Goal: Information Seeking & Learning: Learn about a topic

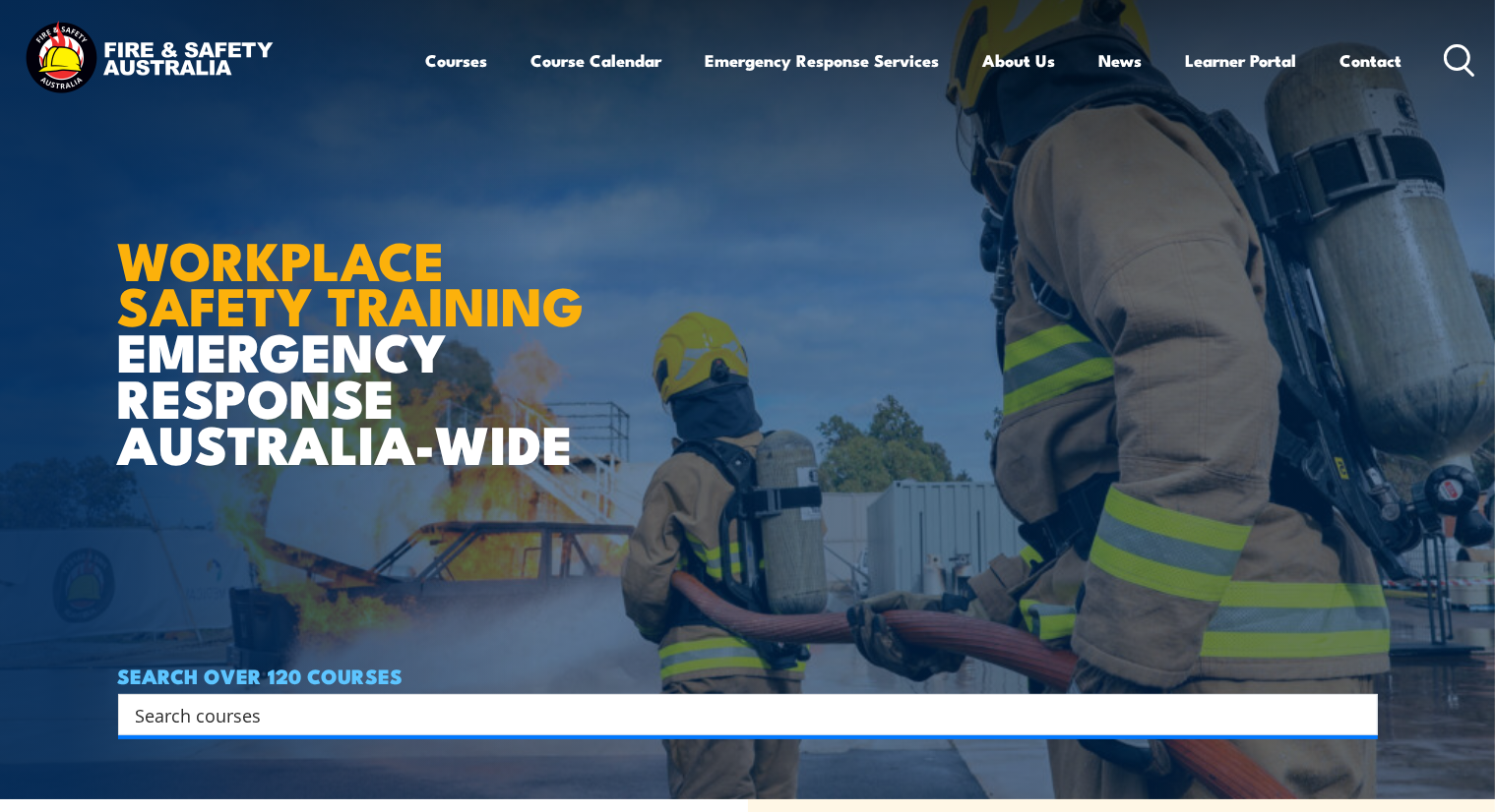
scroll to position [491, 0]
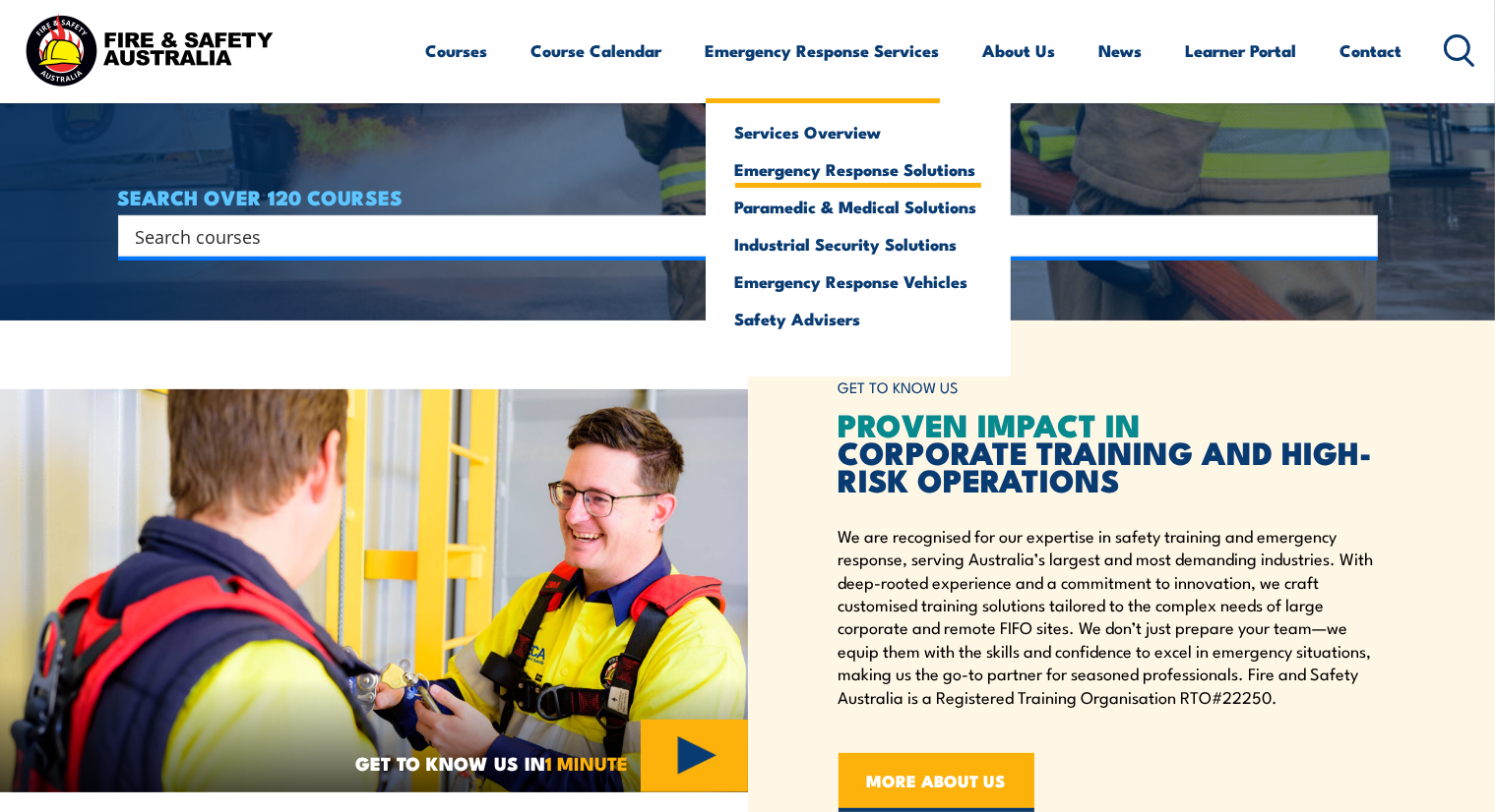
click at [802, 168] on link "Emergency Response Solutions" at bounding box center [858, 170] width 246 height 18
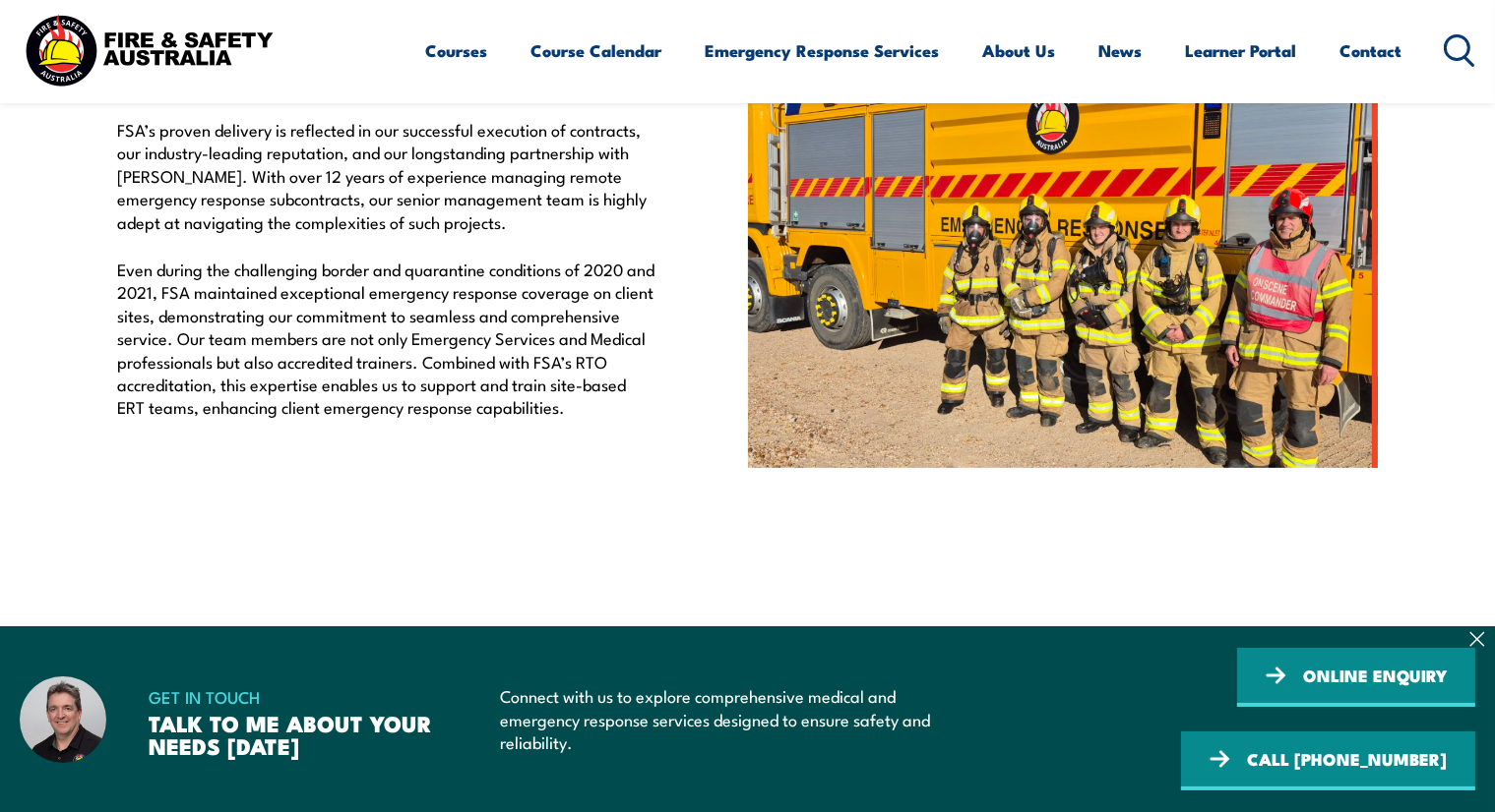
scroll to position [1082, 0]
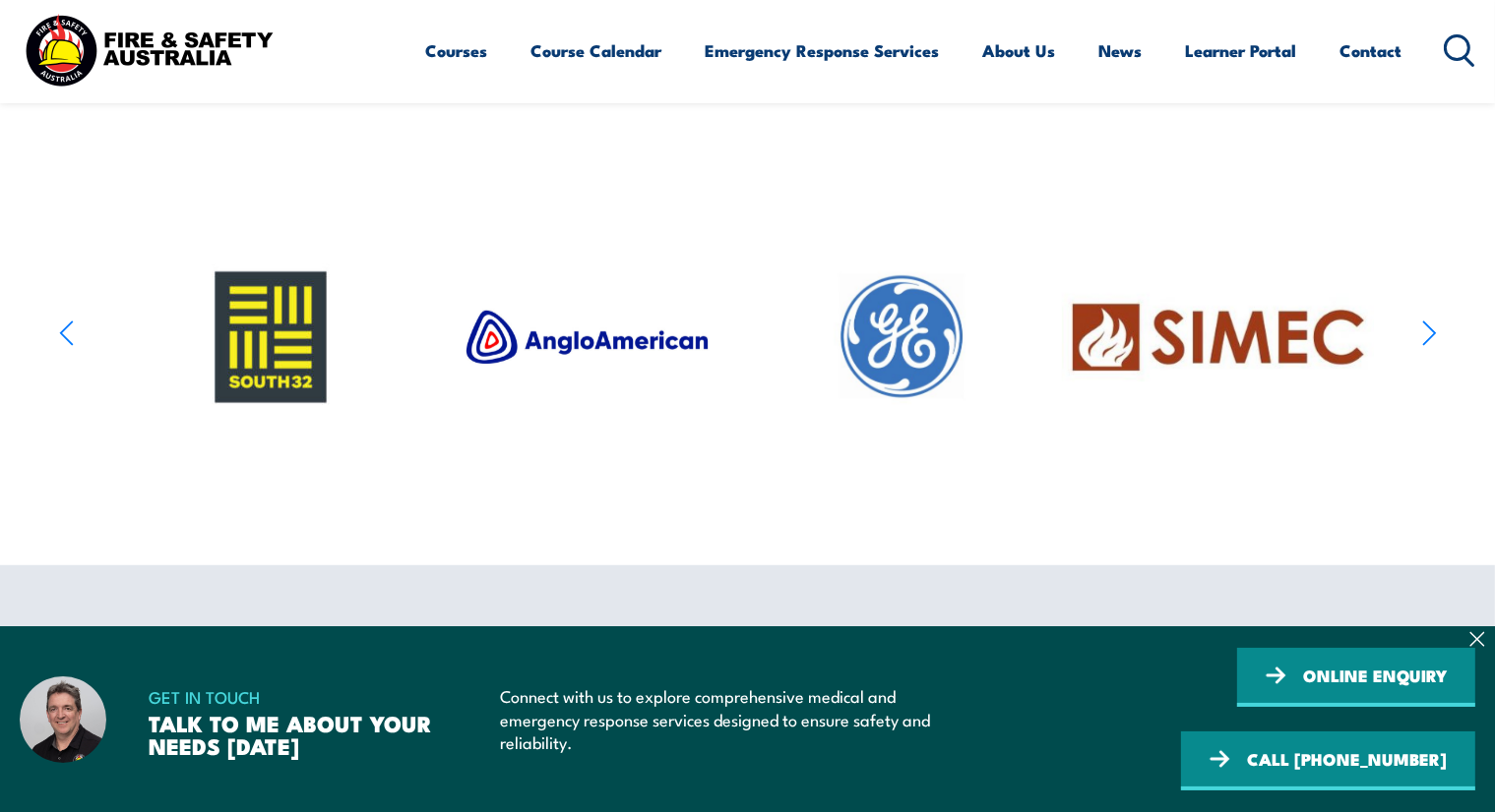
click at [1438, 359] on section at bounding box center [748, 338] width 1495 height 312
click at [1425, 349] on icon "button" at bounding box center [1429, 334] width 15 height 29
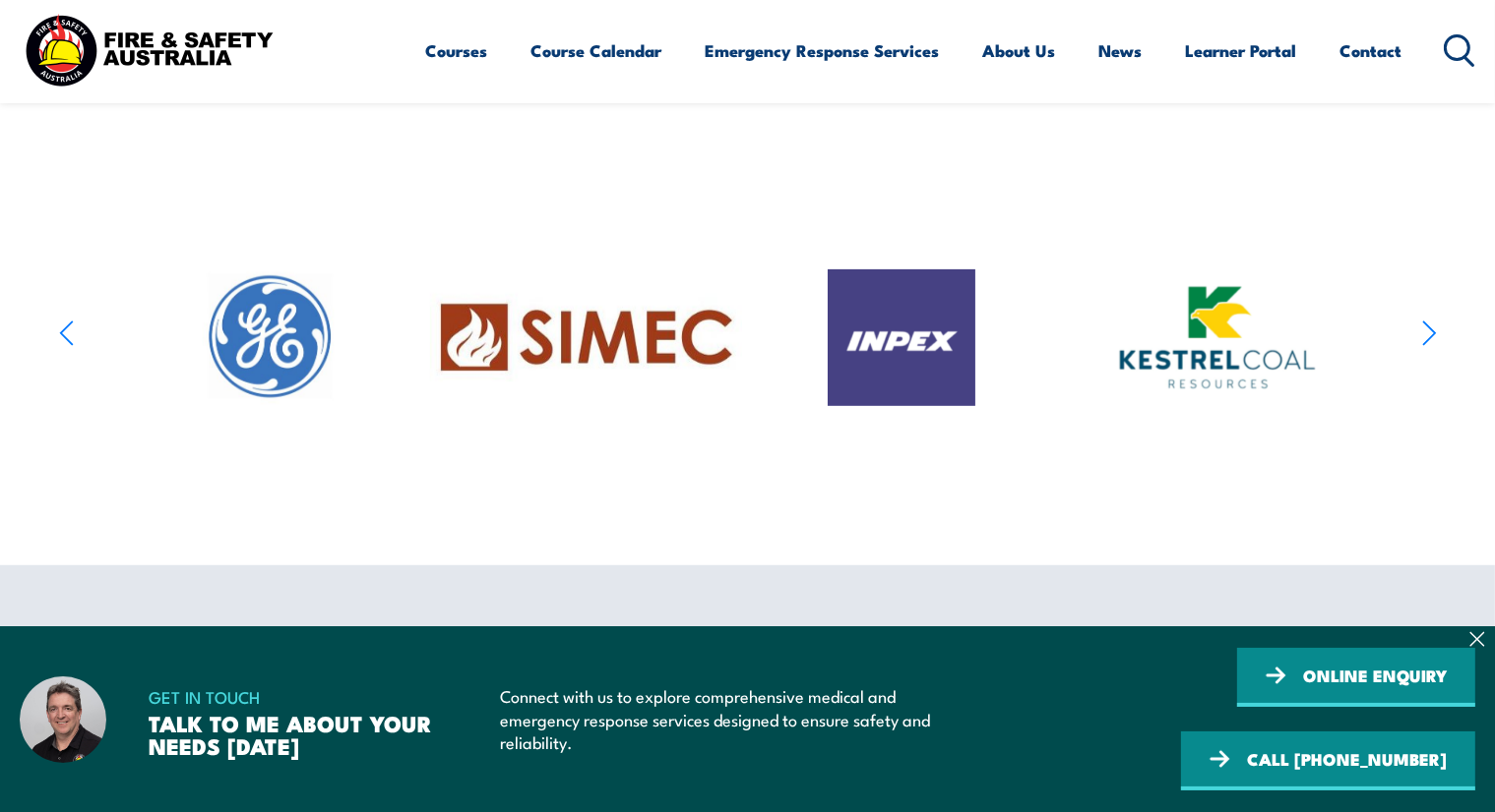
click at [1425, 349] on icon "button" at bounding box center [1429, 334] width 15 height 29
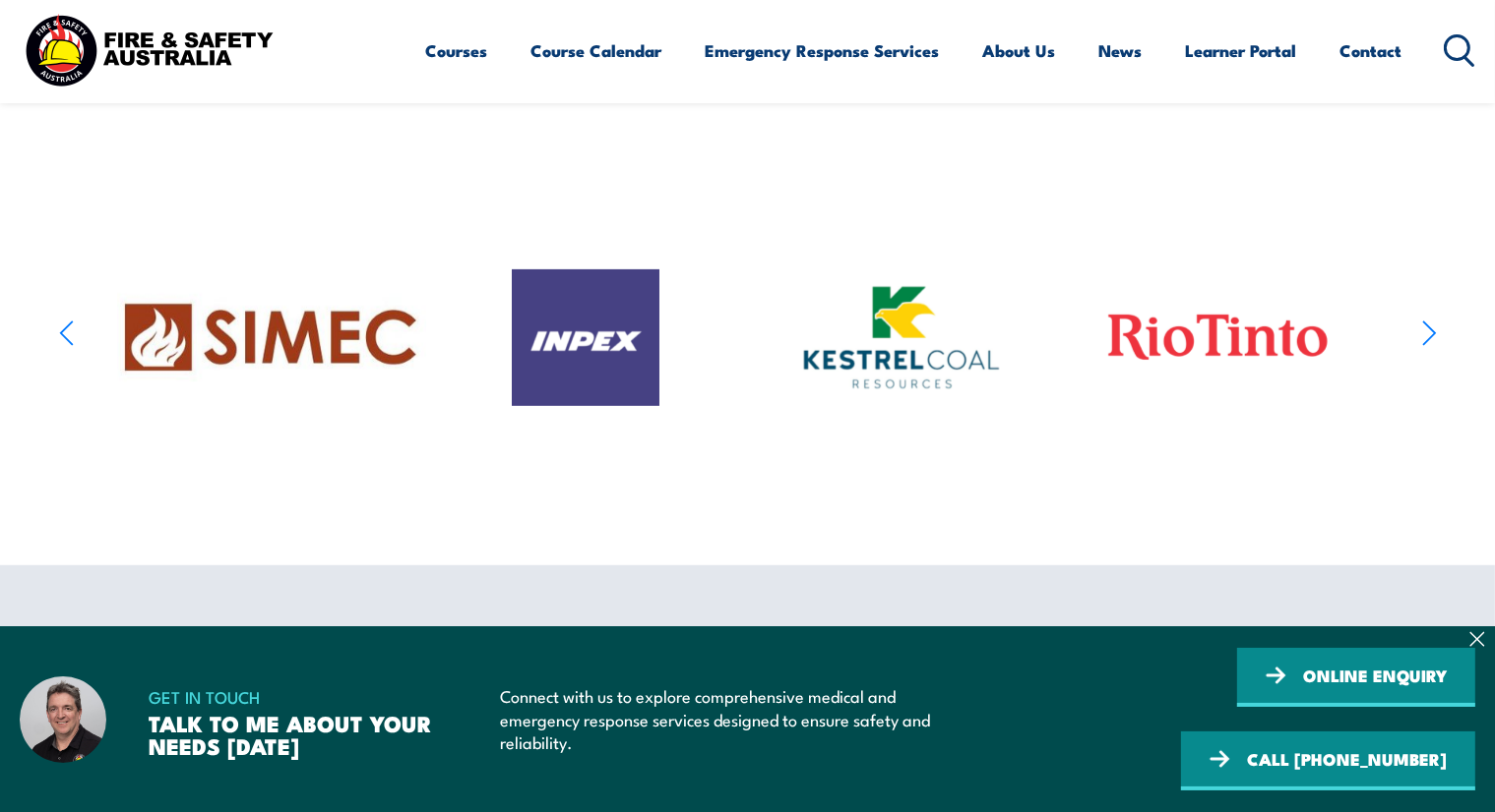
click at [1425, 349] on icon "button" at bounding box center [1429, 334] width 15 height 29
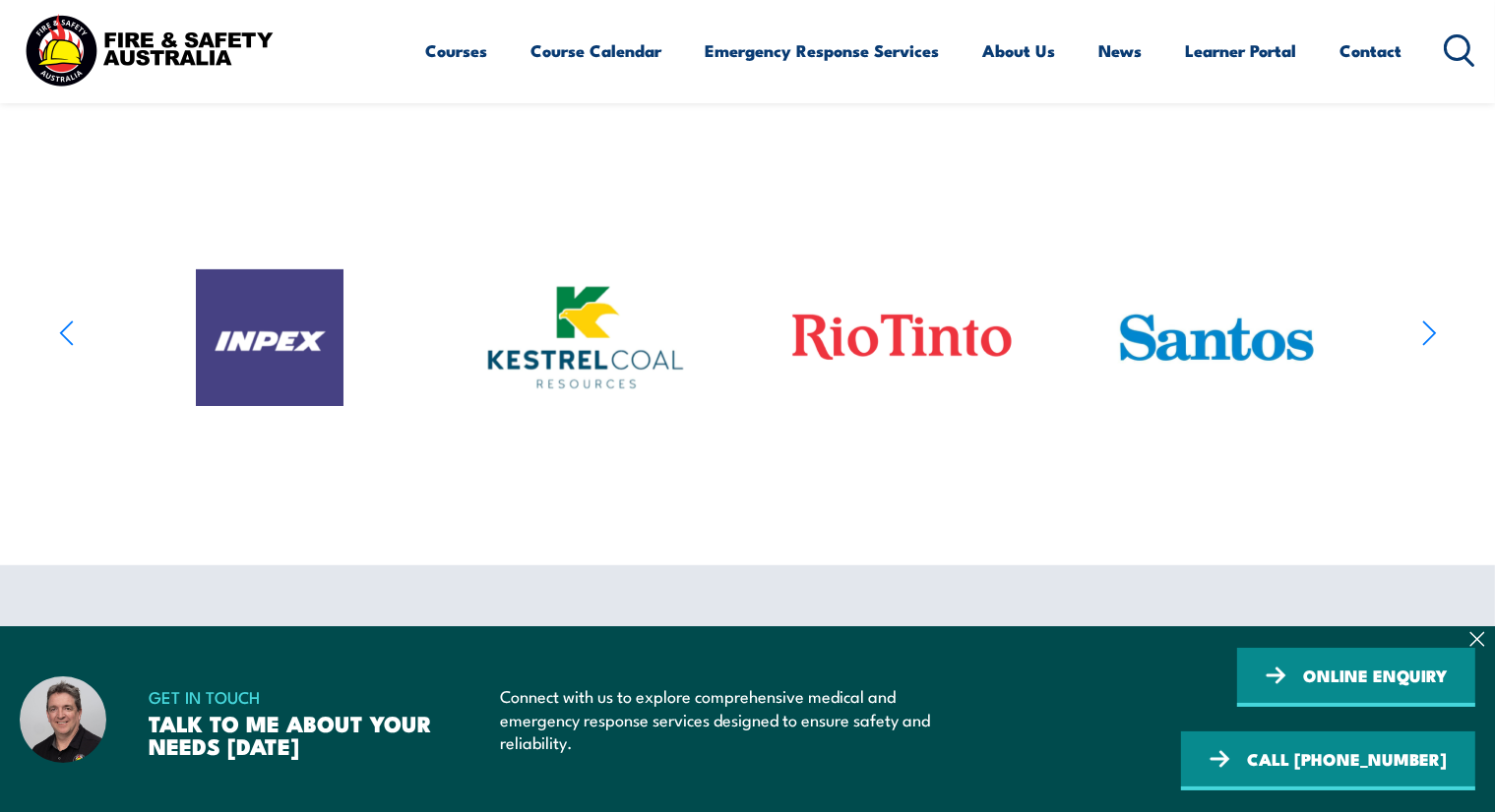
click at [1425, 349] on icon "button" at bounding box center [1429, 334] width 15 height 29
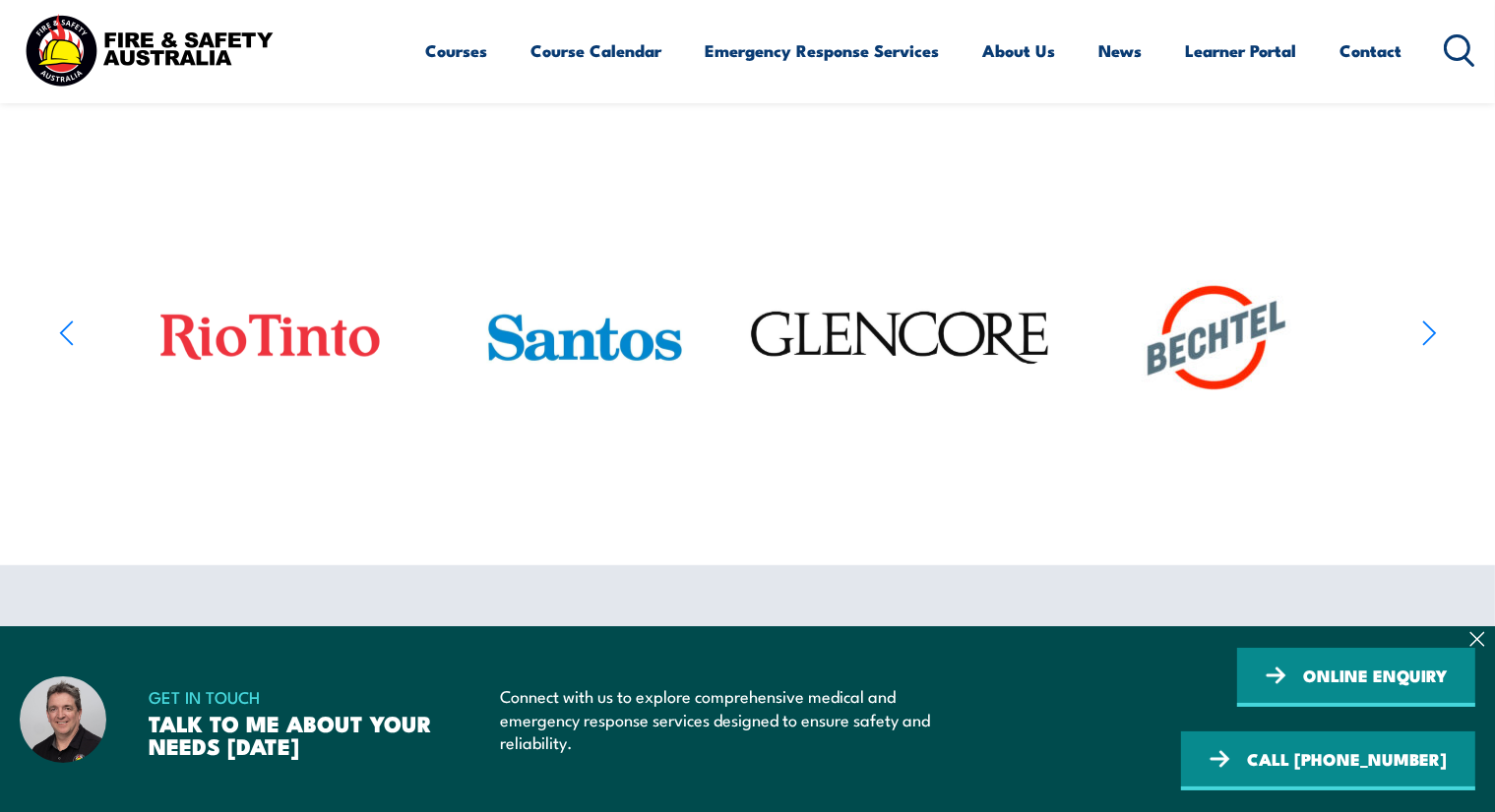
click at [493, 363] on img at bounding box center [585, 338] width 211 height 159
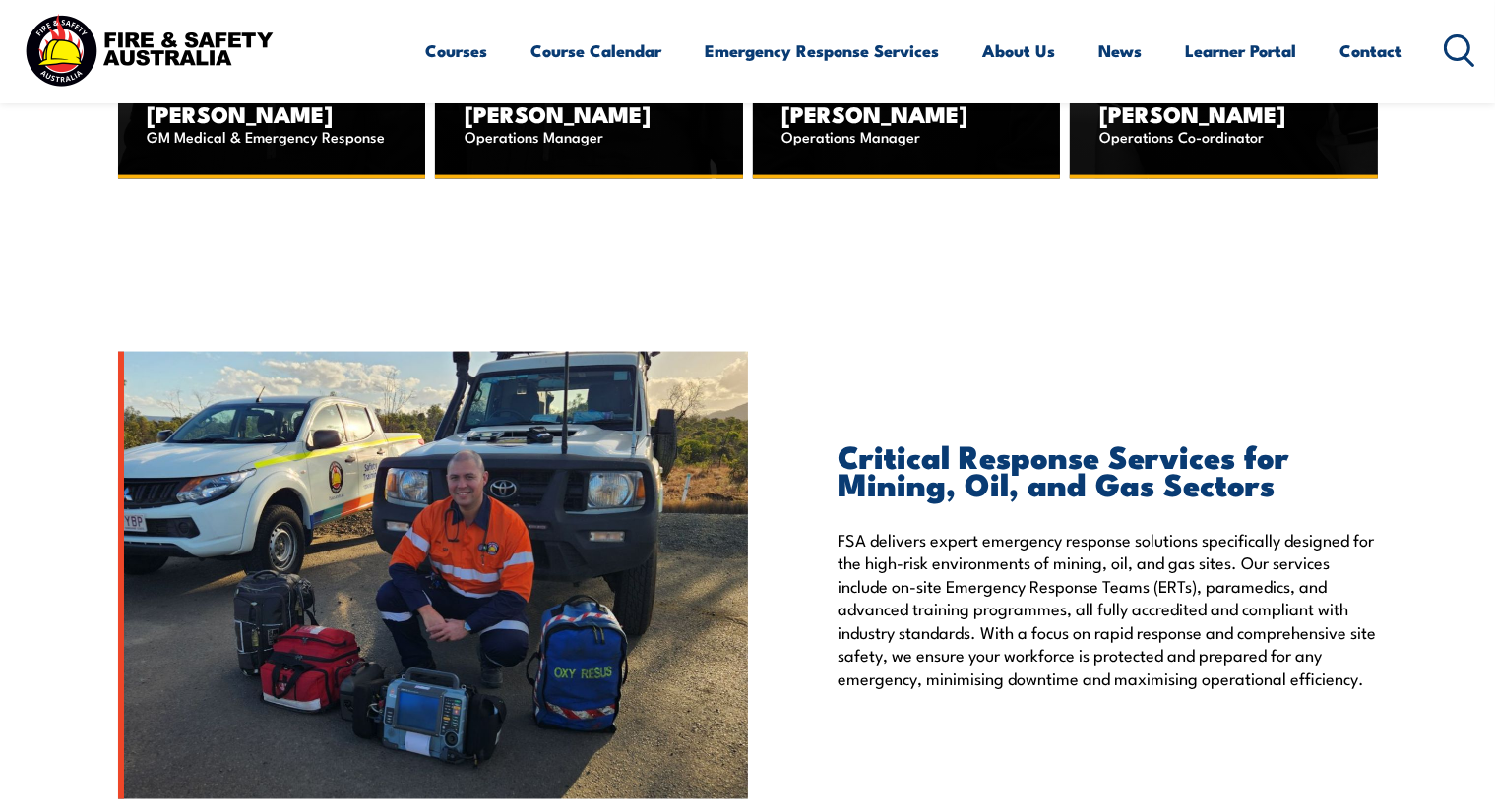
scroll to position [2454, 0]
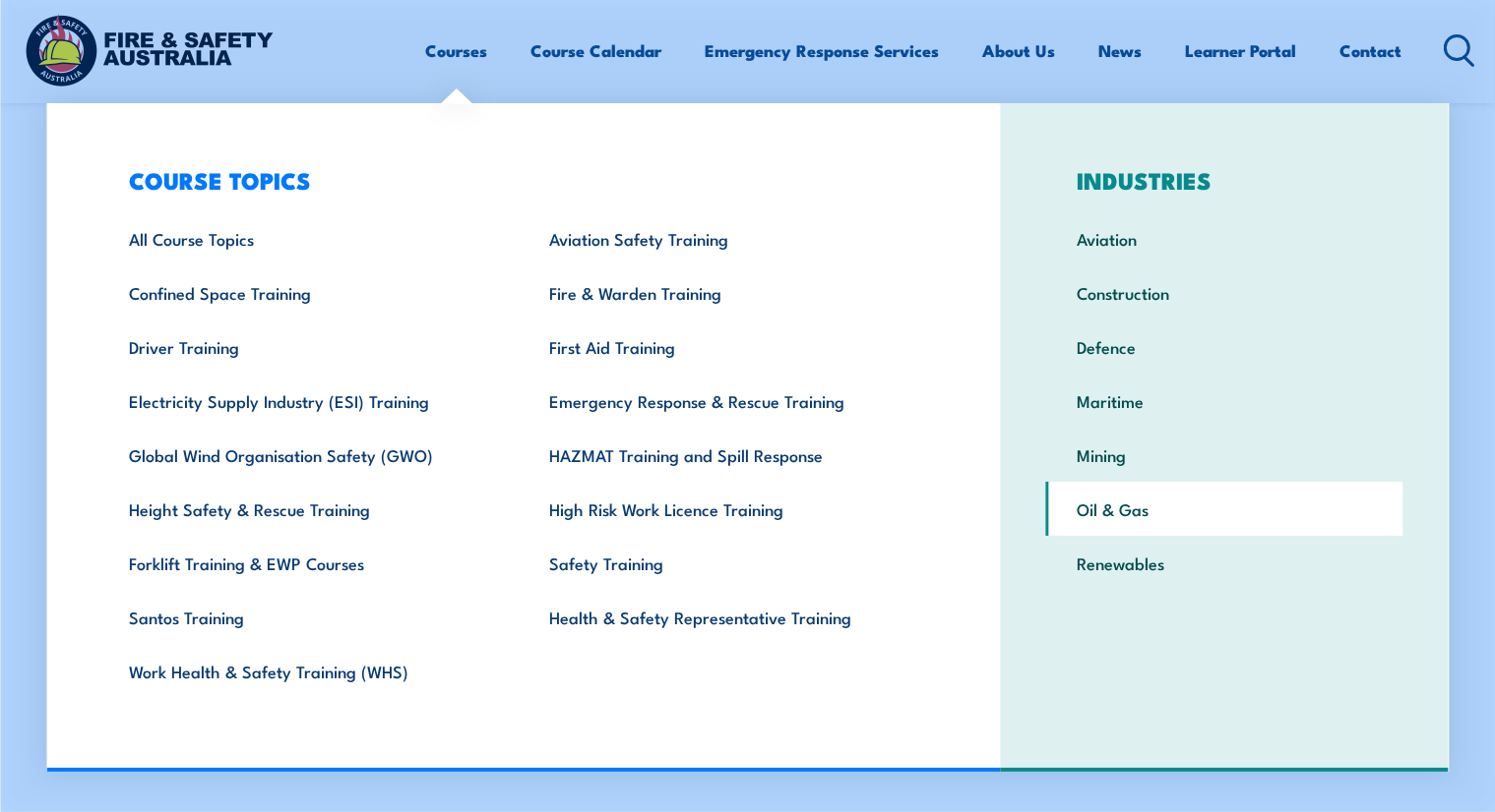
click at [1114, 520] on link "Oil & Gas" at bounding box center [1225, 509] width 358 height 54
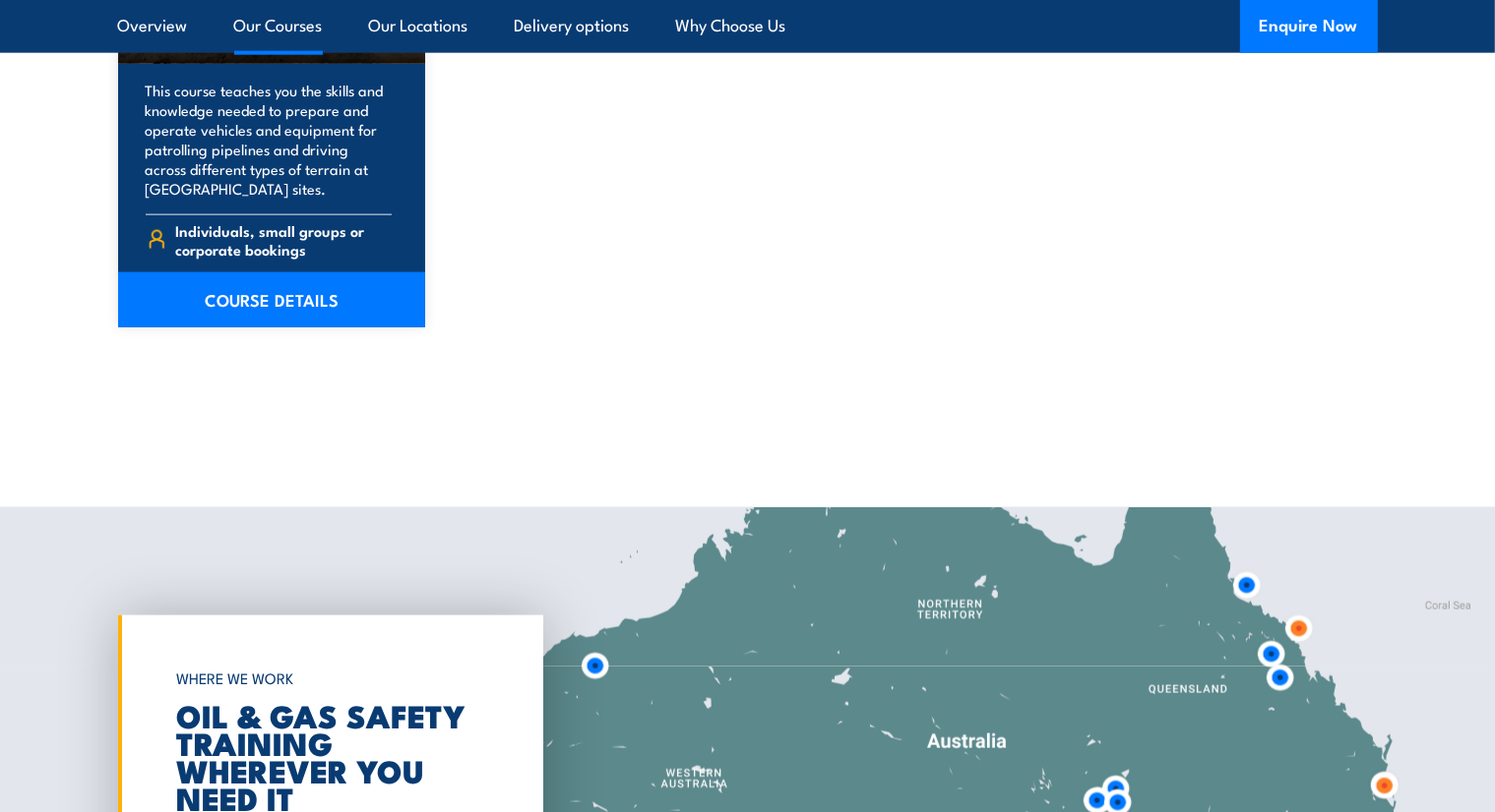
scroll to position [10229, 0]
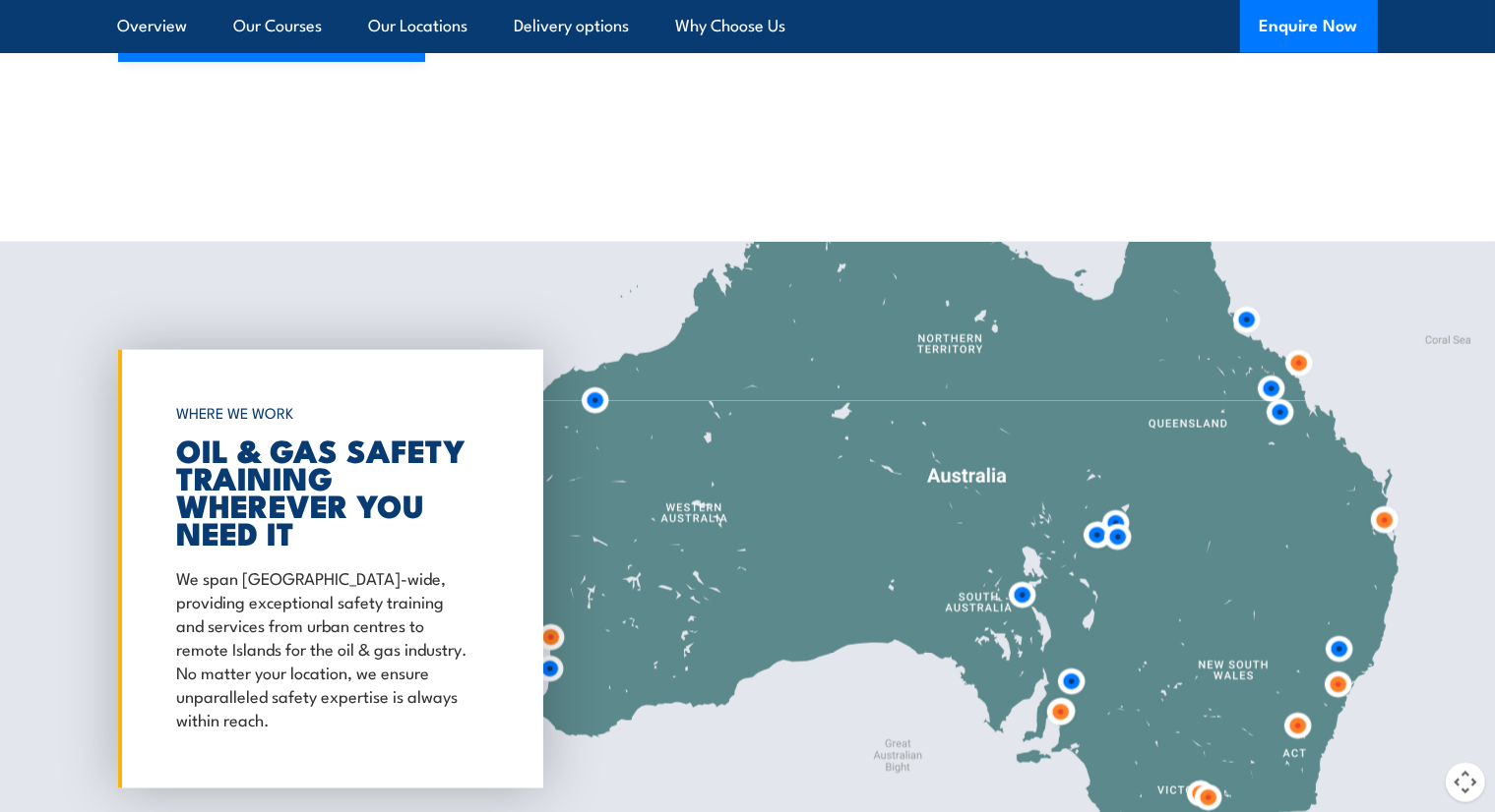
click at [1021, 569] on img at bounding box center [1022, 595] width 52 height 52
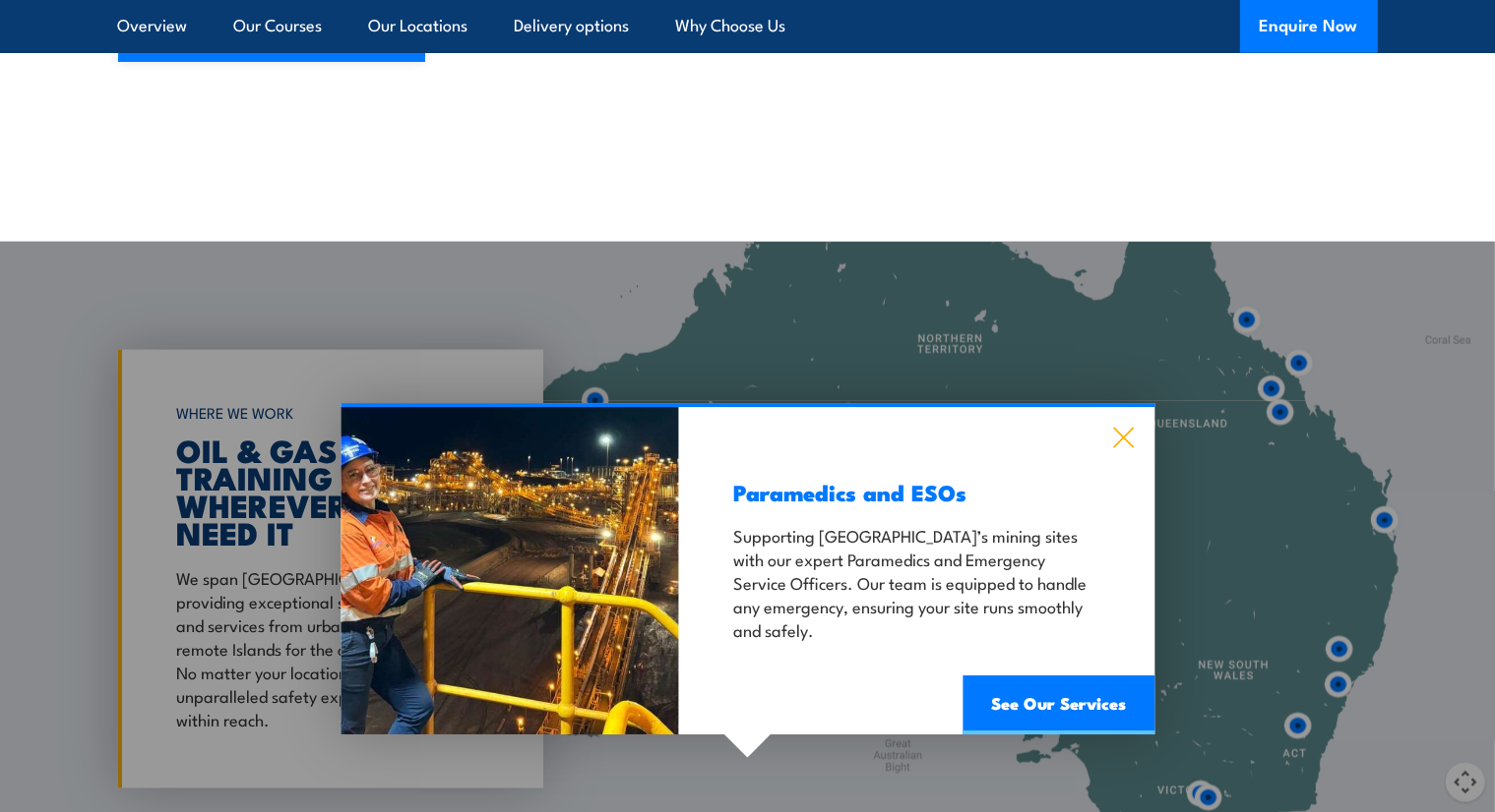
click at [1118, 426] on icon at bounding box center [1123, 437] width 23 height 22
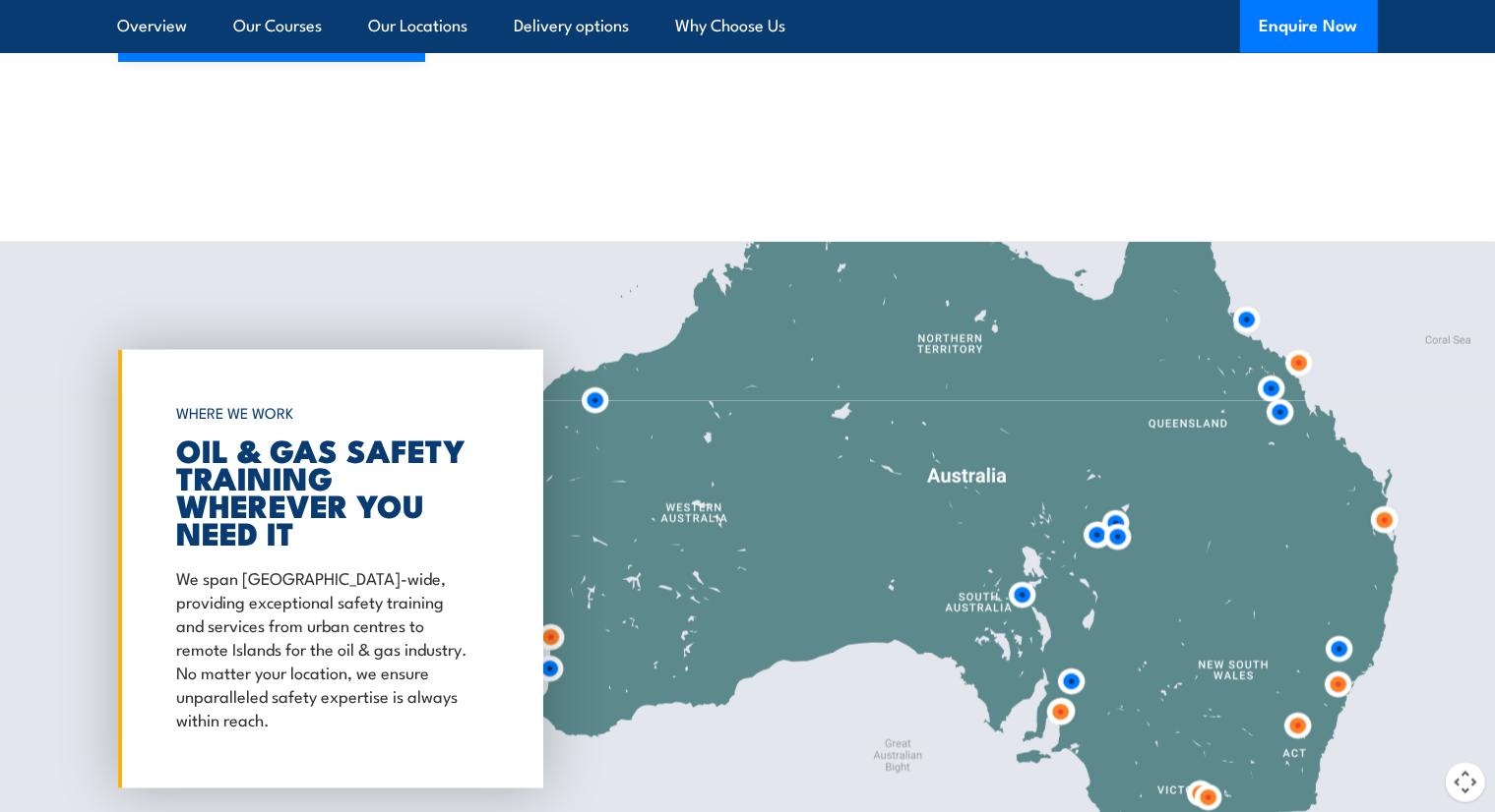
click at [1066, 656] on img at bounding box center [1071, 682] width 52 height 52
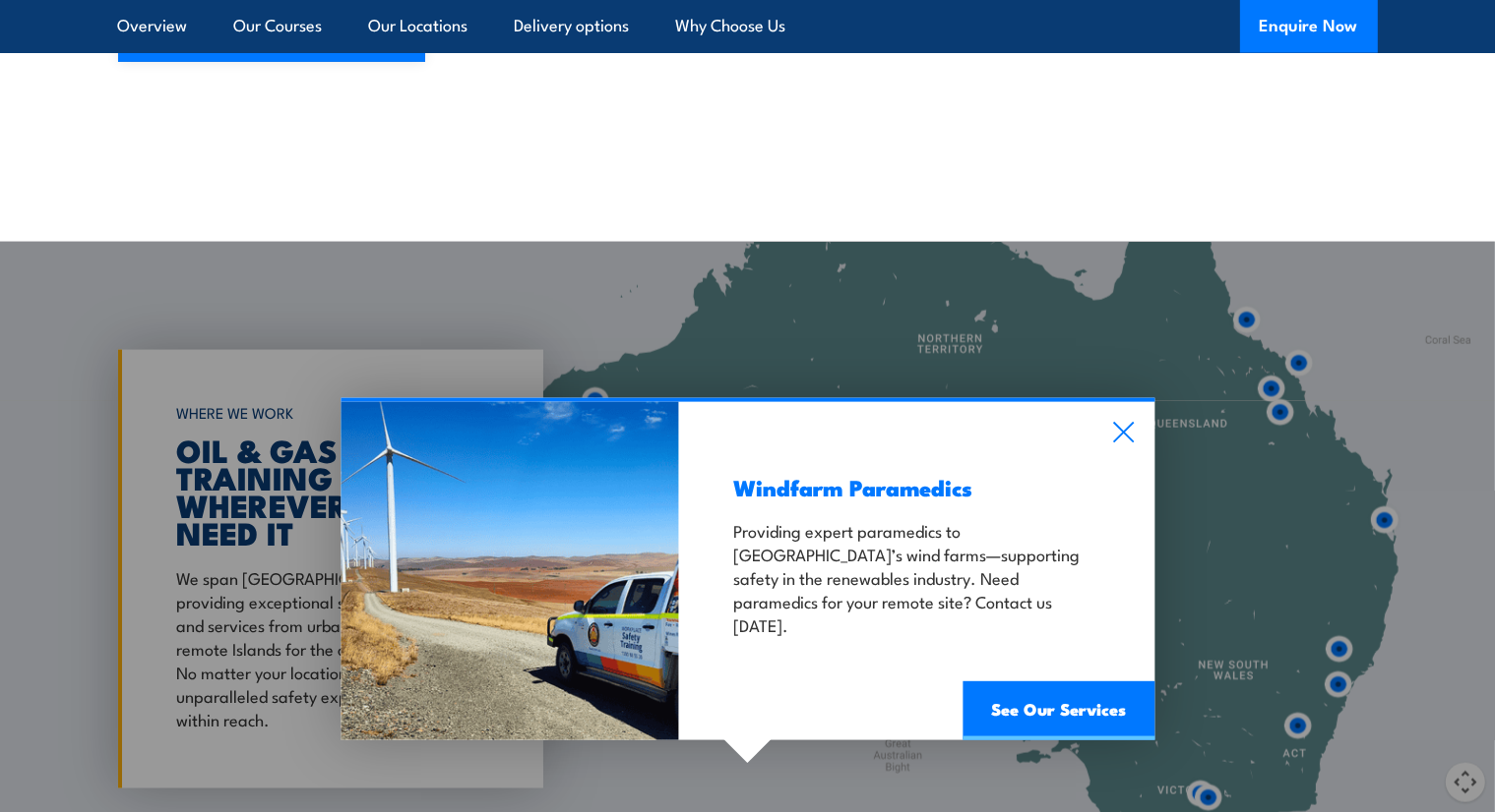
click at [1114, 403] on div "Windfarm Paramedics Providing expert paramedics to South Australia’s wind farms…" at bounding box center [917, 571] width 476 height 339
click at [1130, 422] on icon at bounding box center [1123, 432] width 21 height 21
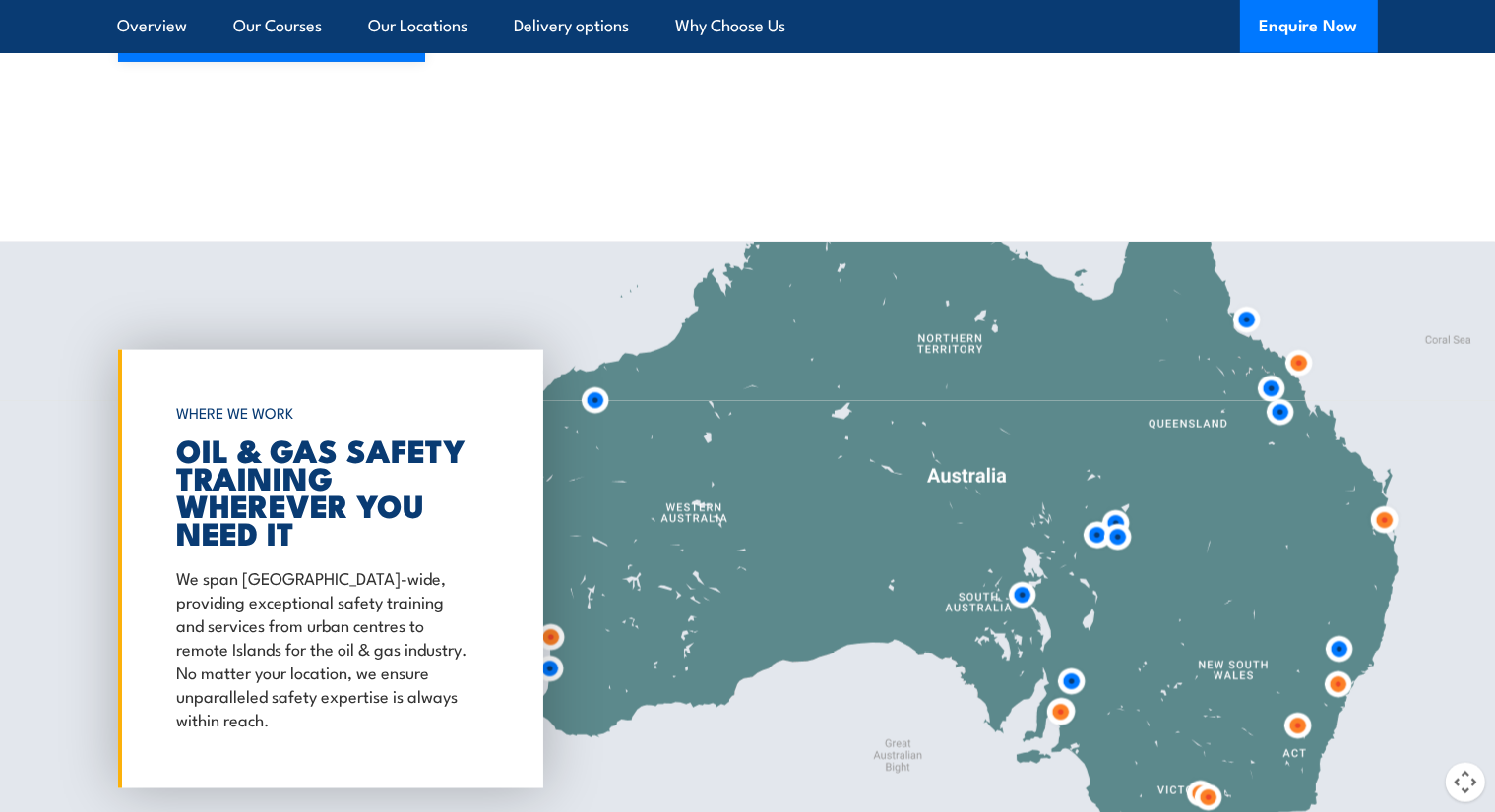
click at [1122, 511] on img at bounding box center [1117, 537] width 52 height 52
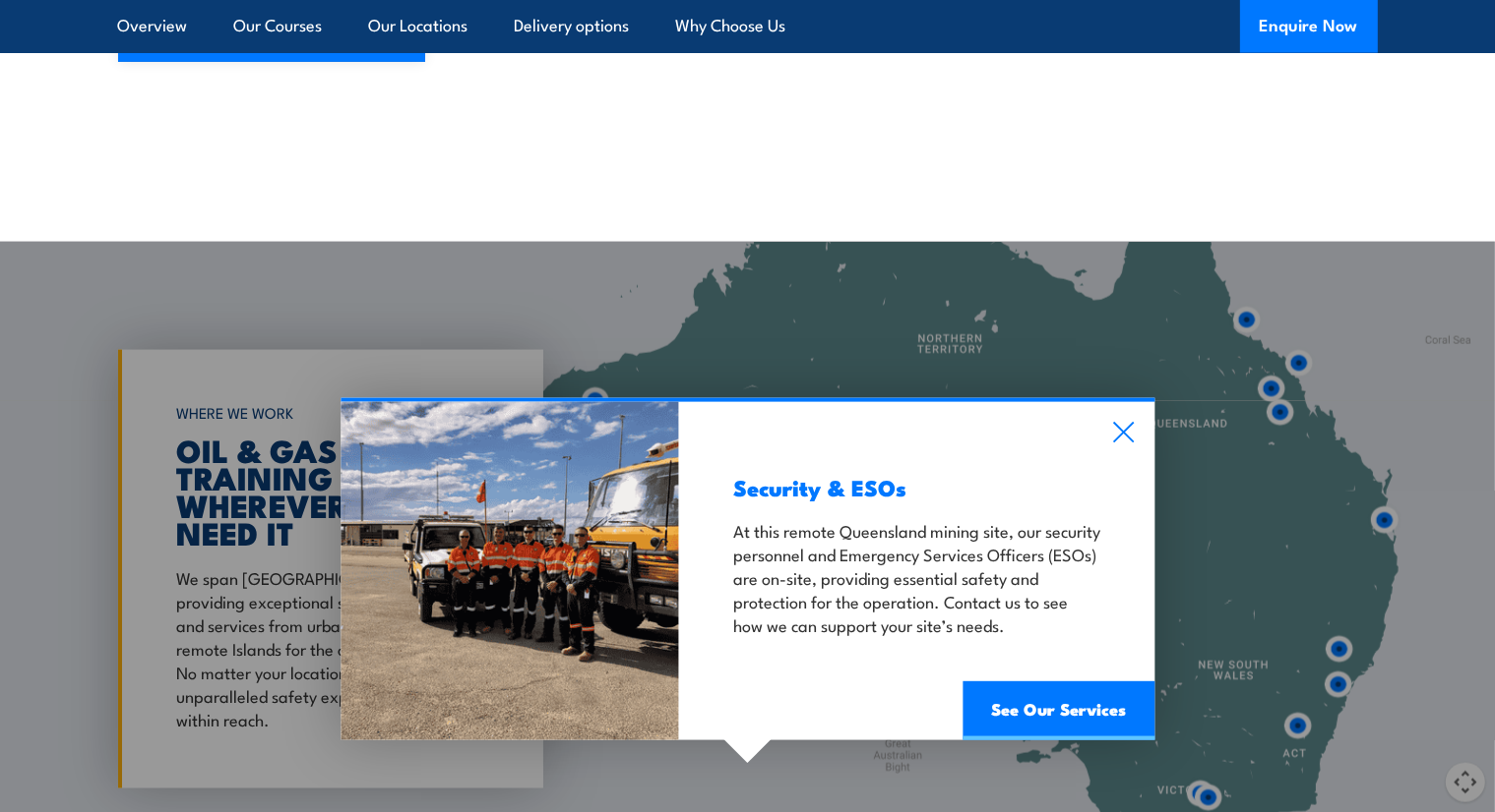
click at [1145, 403] on div "Security & ESOs At this remote Queensland mining site, our security personnel a…" at bounding box center [917, 571] width 476 height 339
click at [1137, 403] on div "Security & ESOs At this remote Queensland mining site, our security personnel a…" at bounding box center [917, 571] width 476 height 339
click at [1121, 422] on icon at bounding box center [1123, 433] width 23 height 22
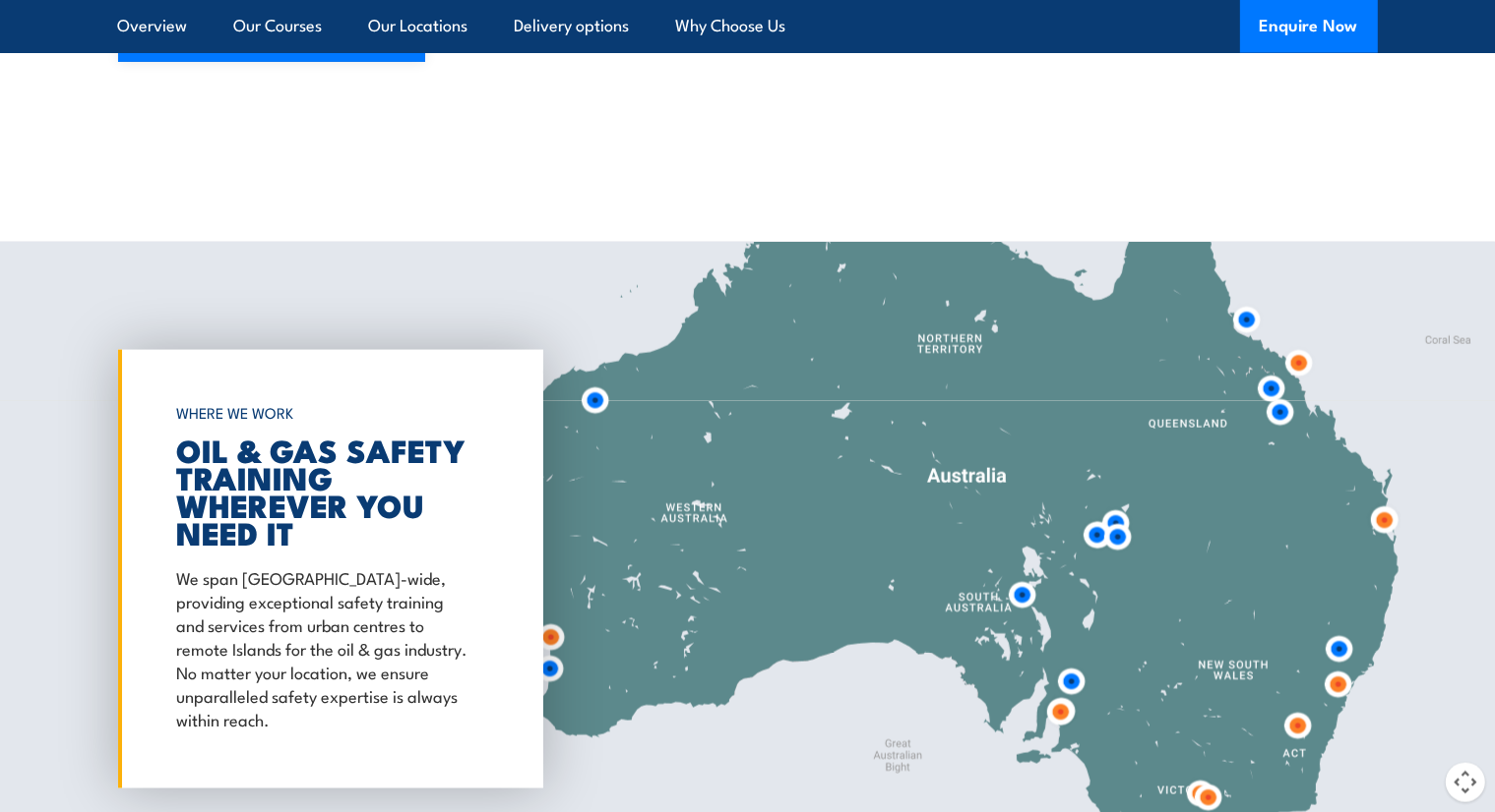
click at [1092, 511] on img at bounding box center [1117, 537] width 52 height 52
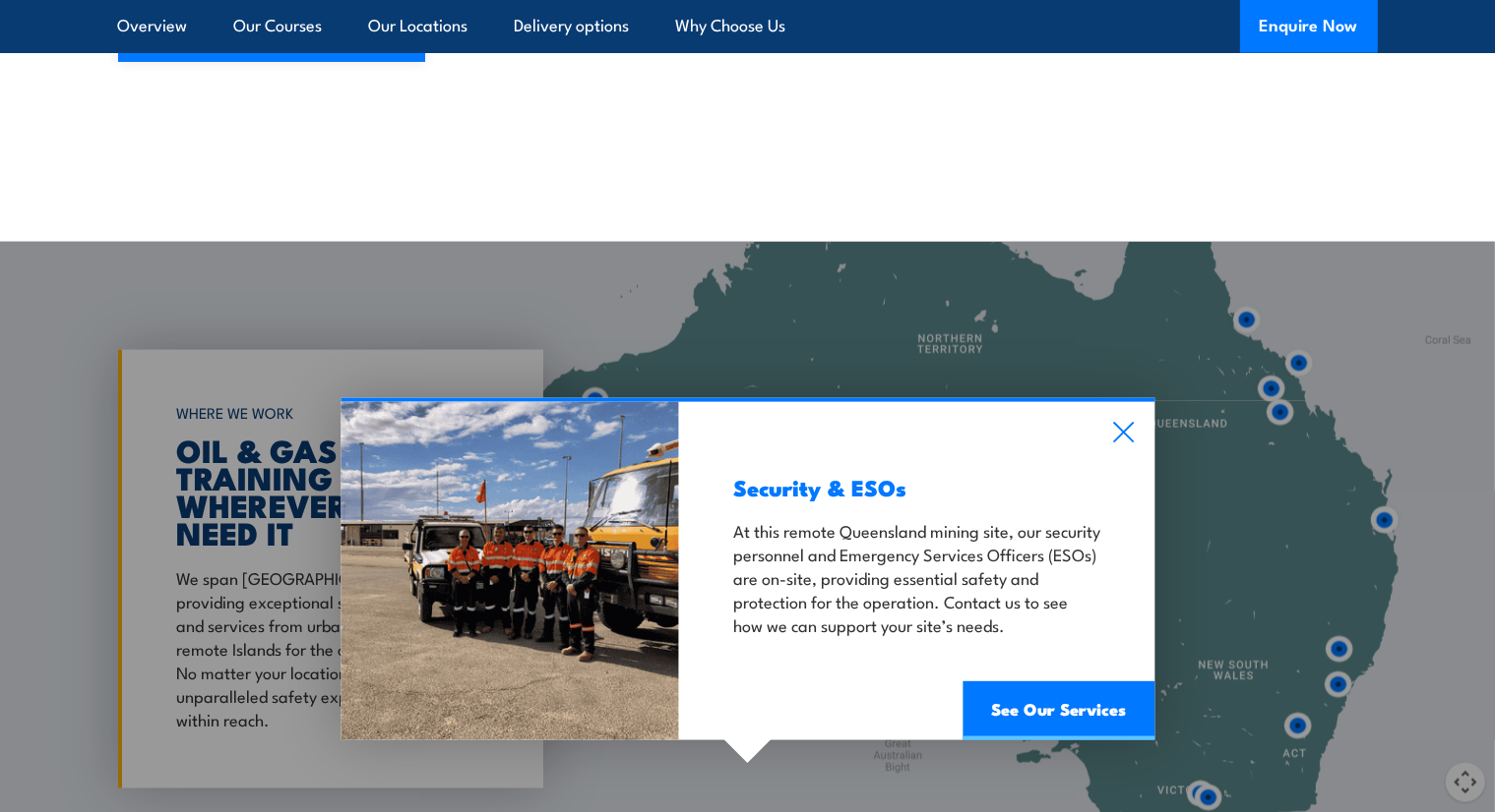
click at [1128, 427] on icon at bounding box center [1123, 437] width 21 height 21
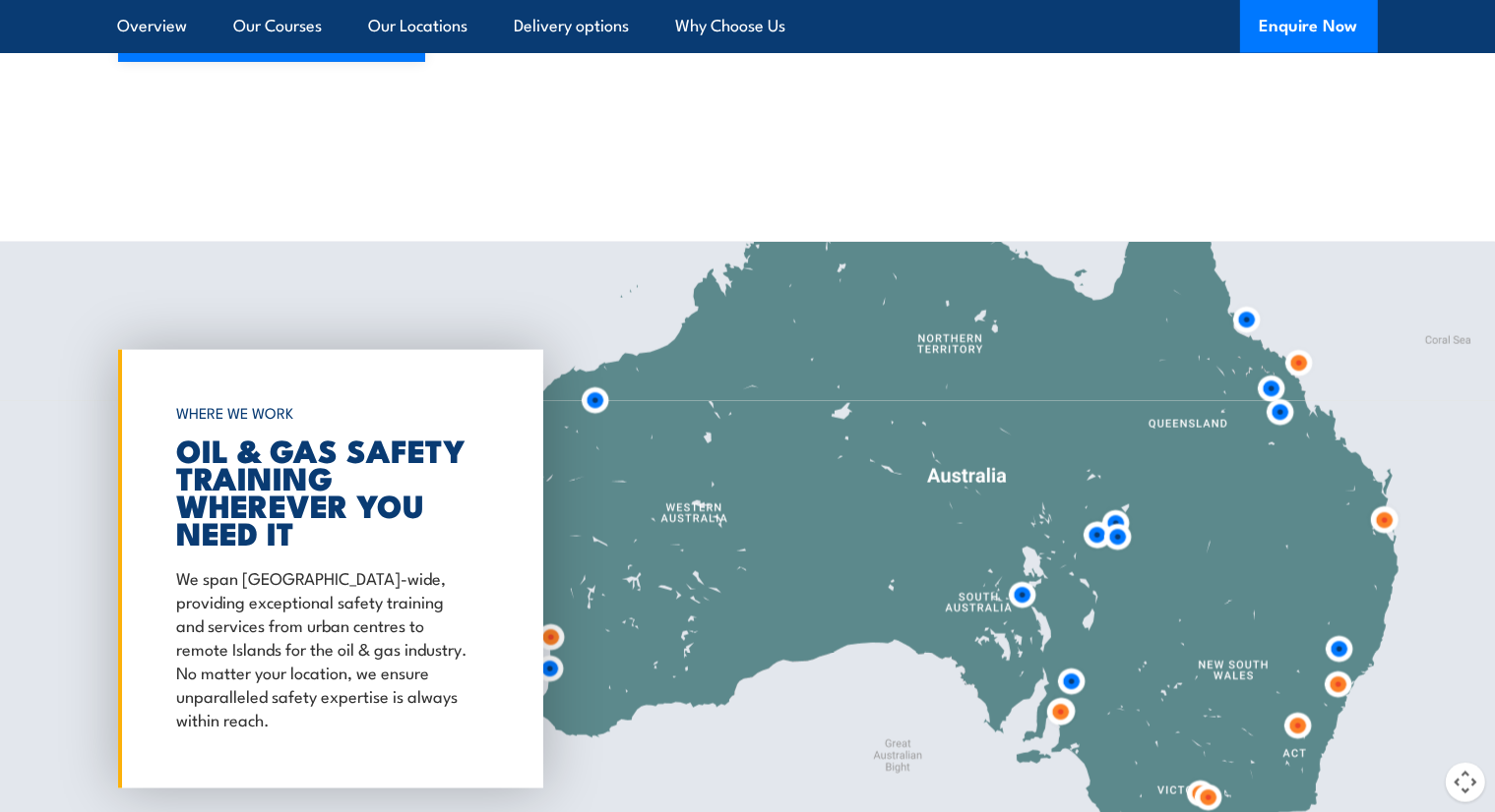
drag, startPoint x: 1116, startPoint y: 488, endPoint x: 1116, endPoint y: 467, distance: 21.0
click at [1116, 511] on img at bounding box center [1117, 537] width 52 height 52
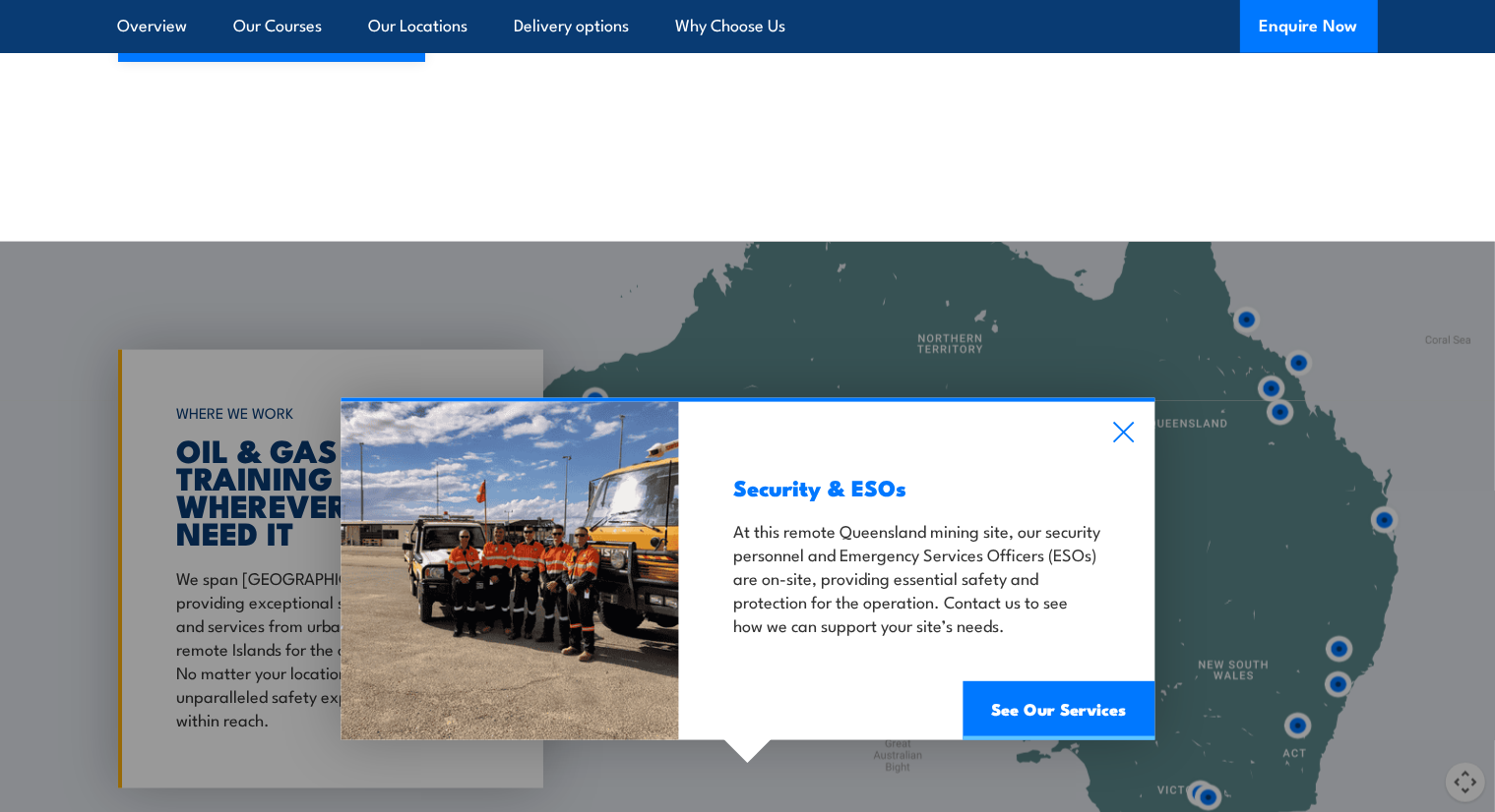
click at [1122, 416] on icon at bounding box center [1123, 426] width 21 height 21
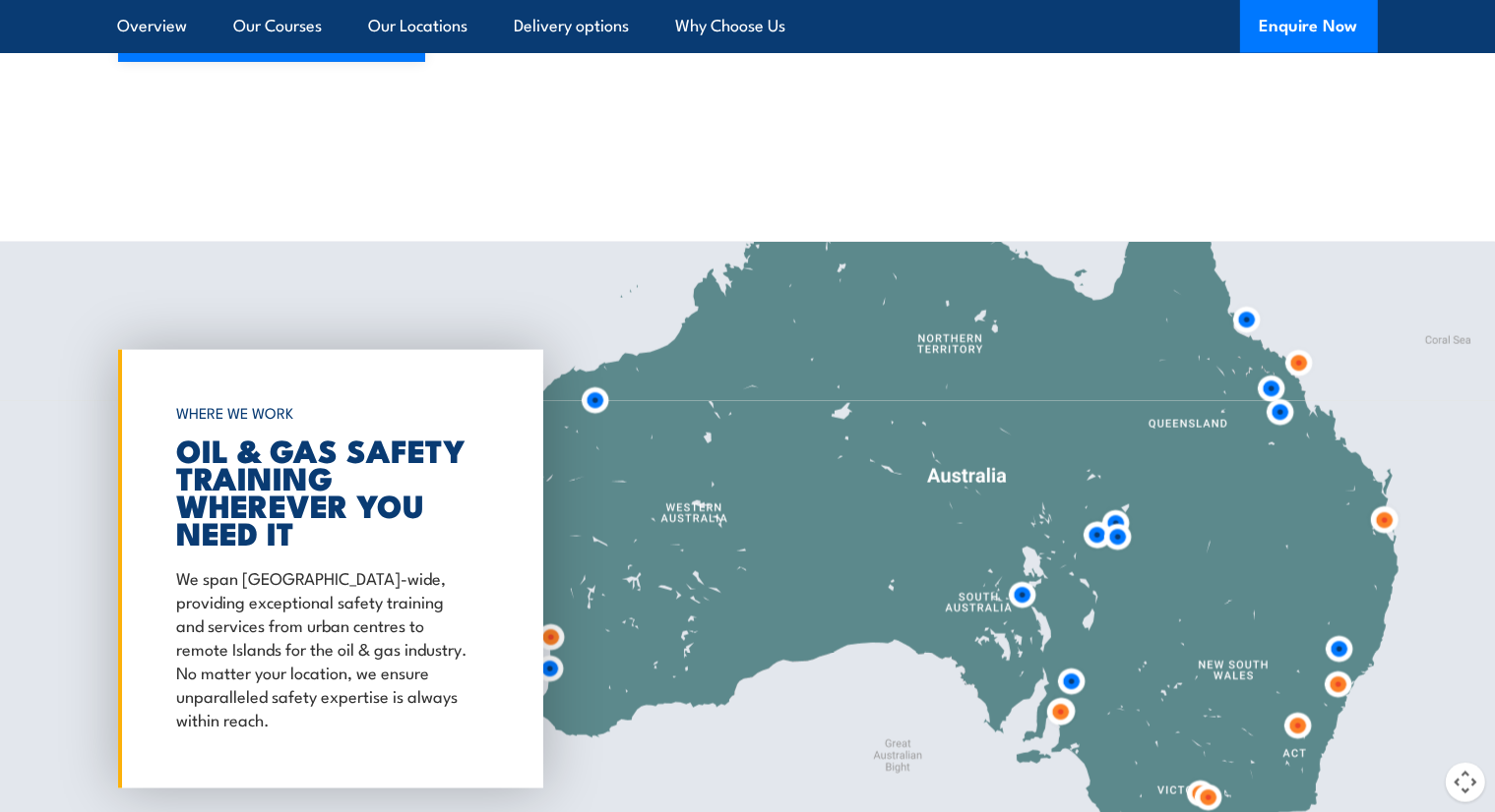
click at [1118, 511] on img at bounding box center [1117, 537] width 52 height 52
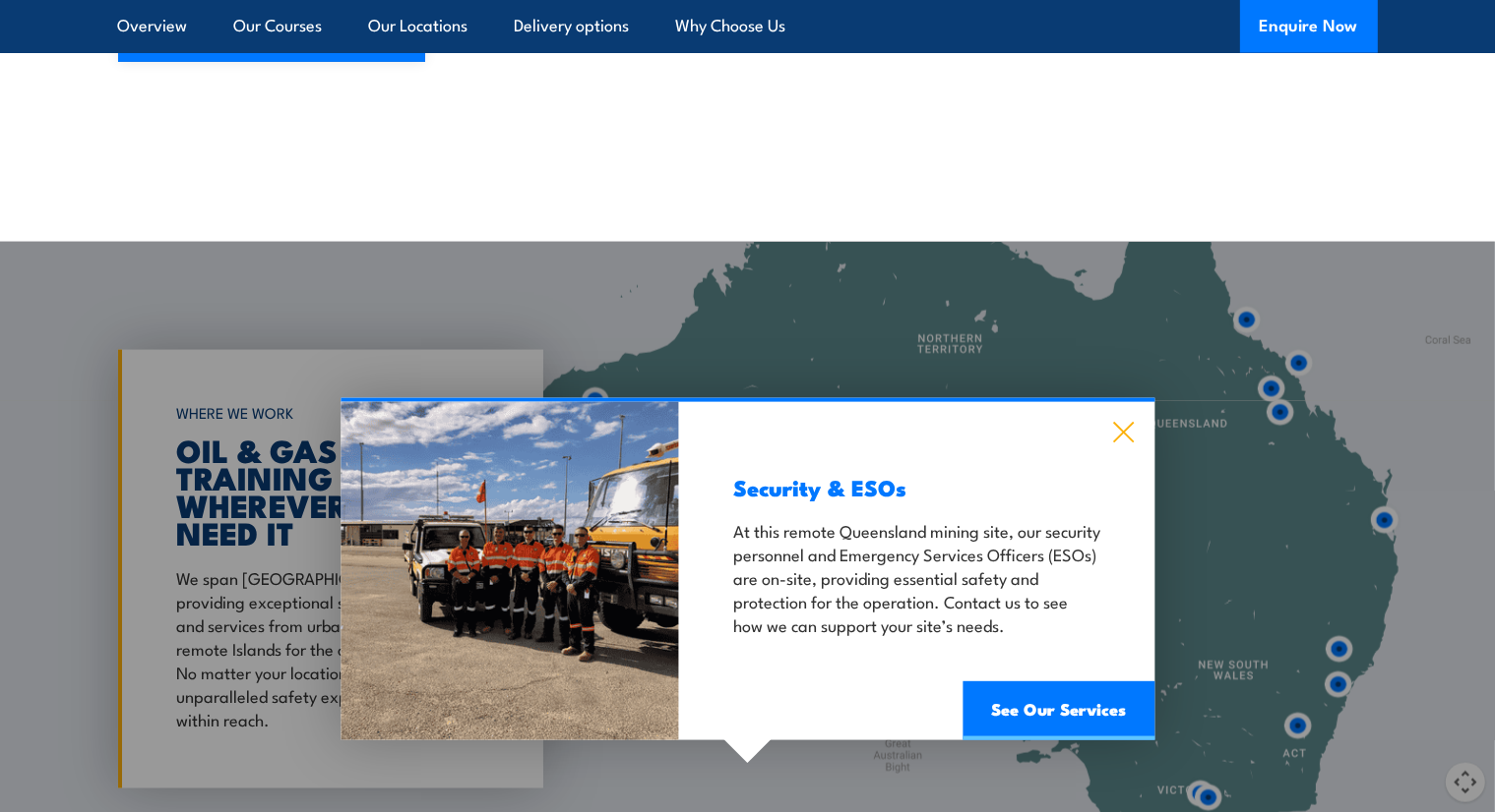
click at [1122, 422] on icon at bounding box center [1123, 433] width 23 height 22
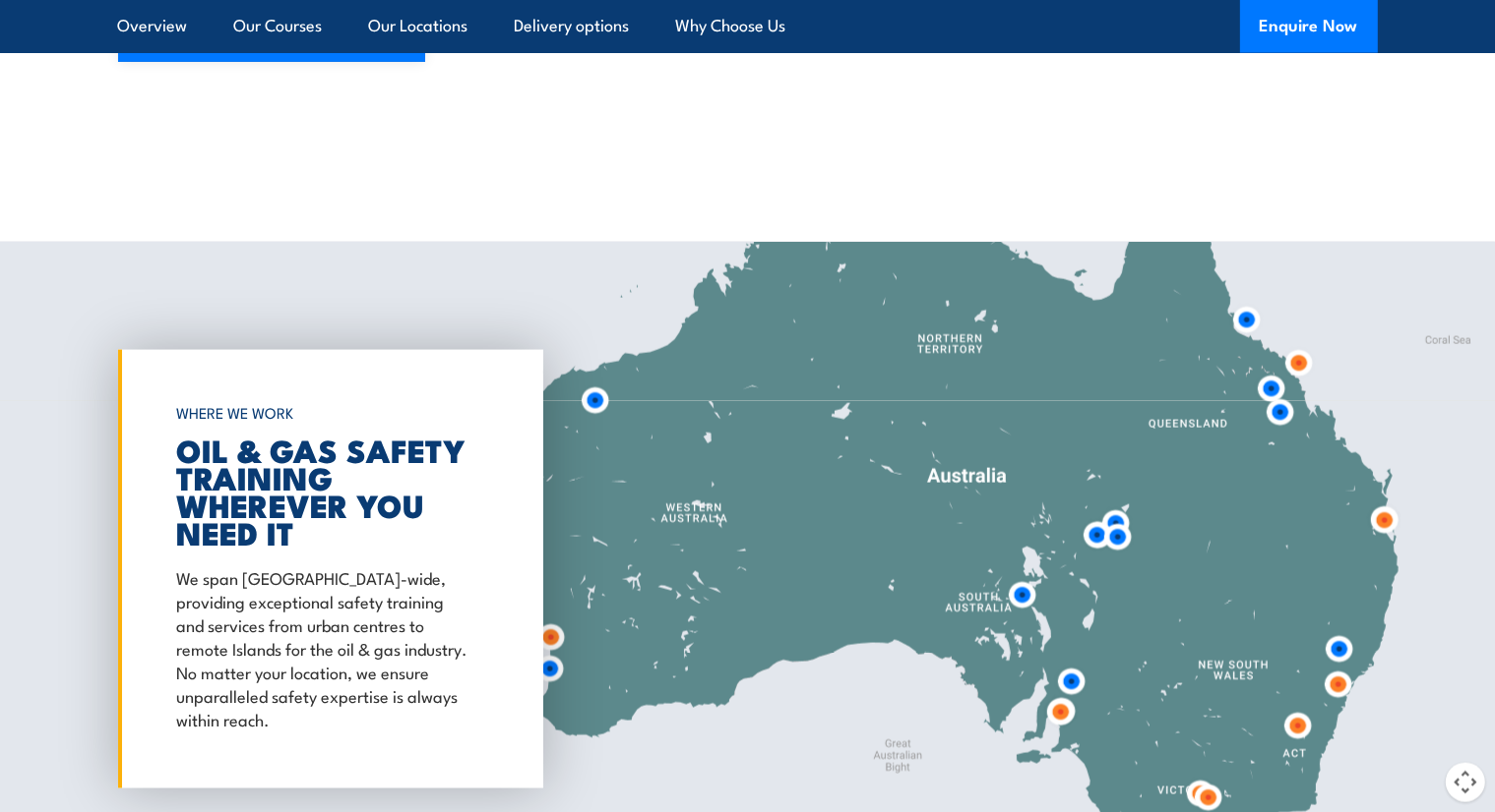
click at [1025, 569] on img at bounding box center [1022, 595] width 52 height 52
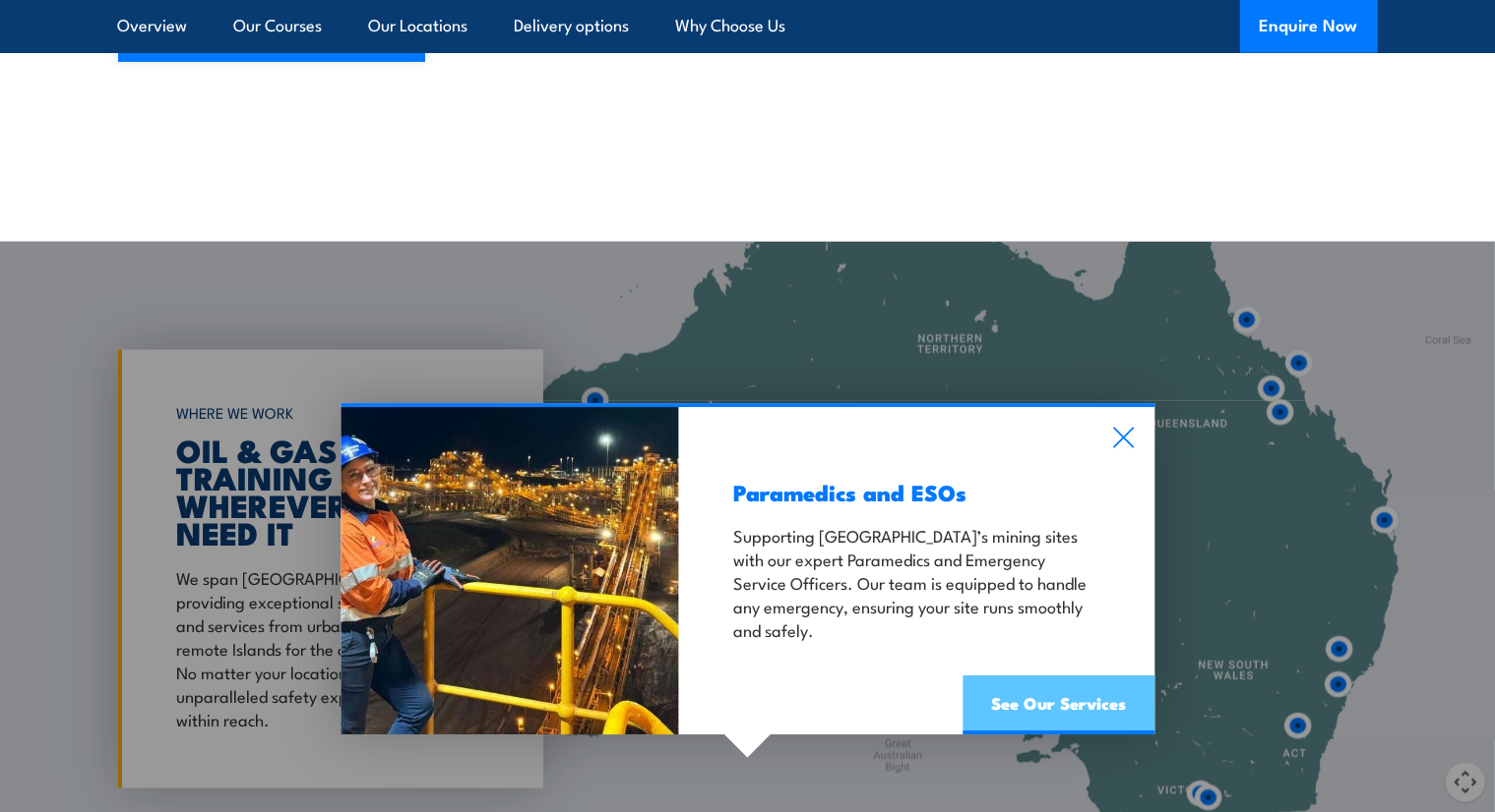
click at [1076, 676] on link "See Our Services" at bounding box center [1058, 705] width 192 height 59
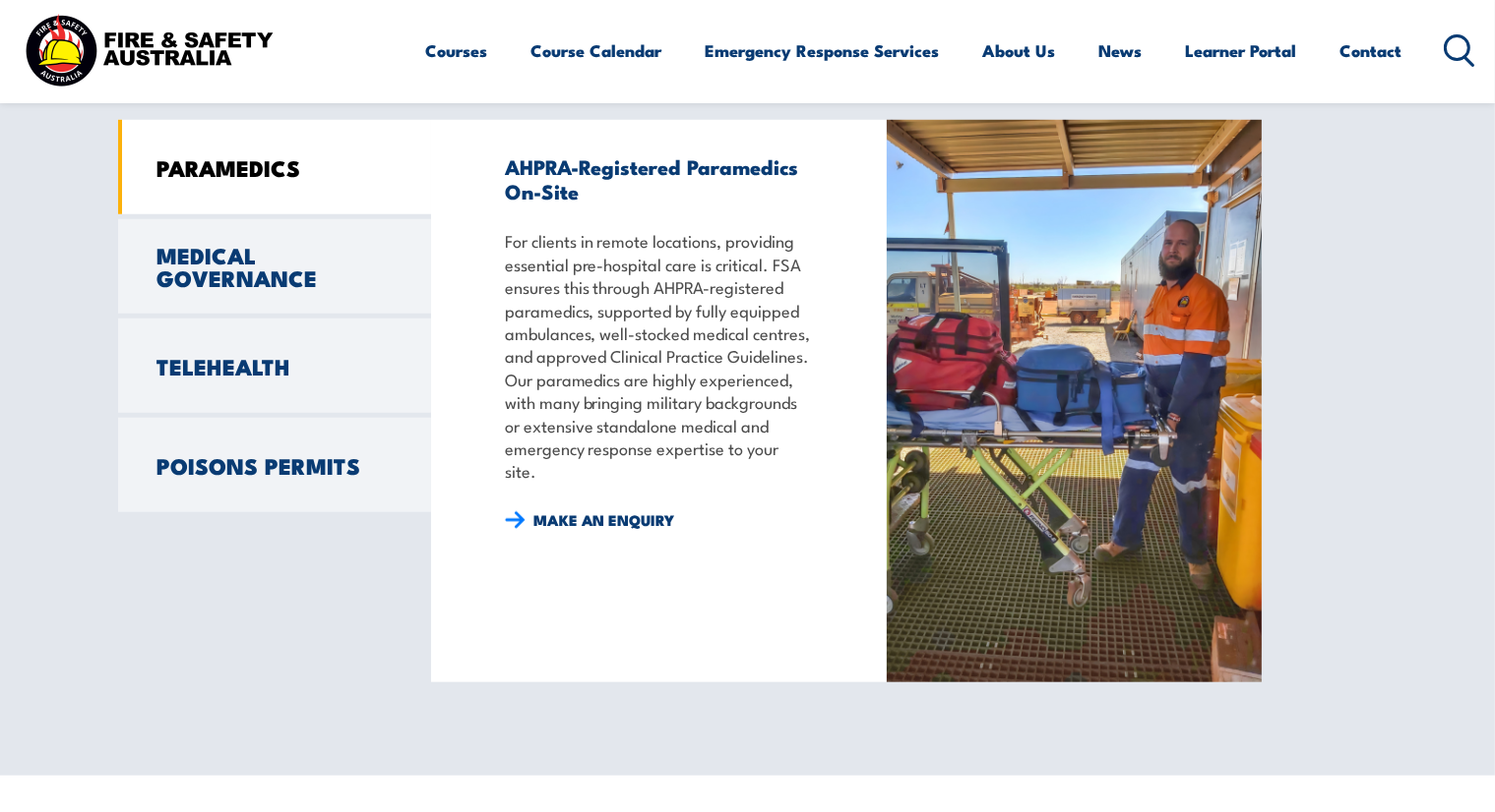
scroll to position [1574, 0]
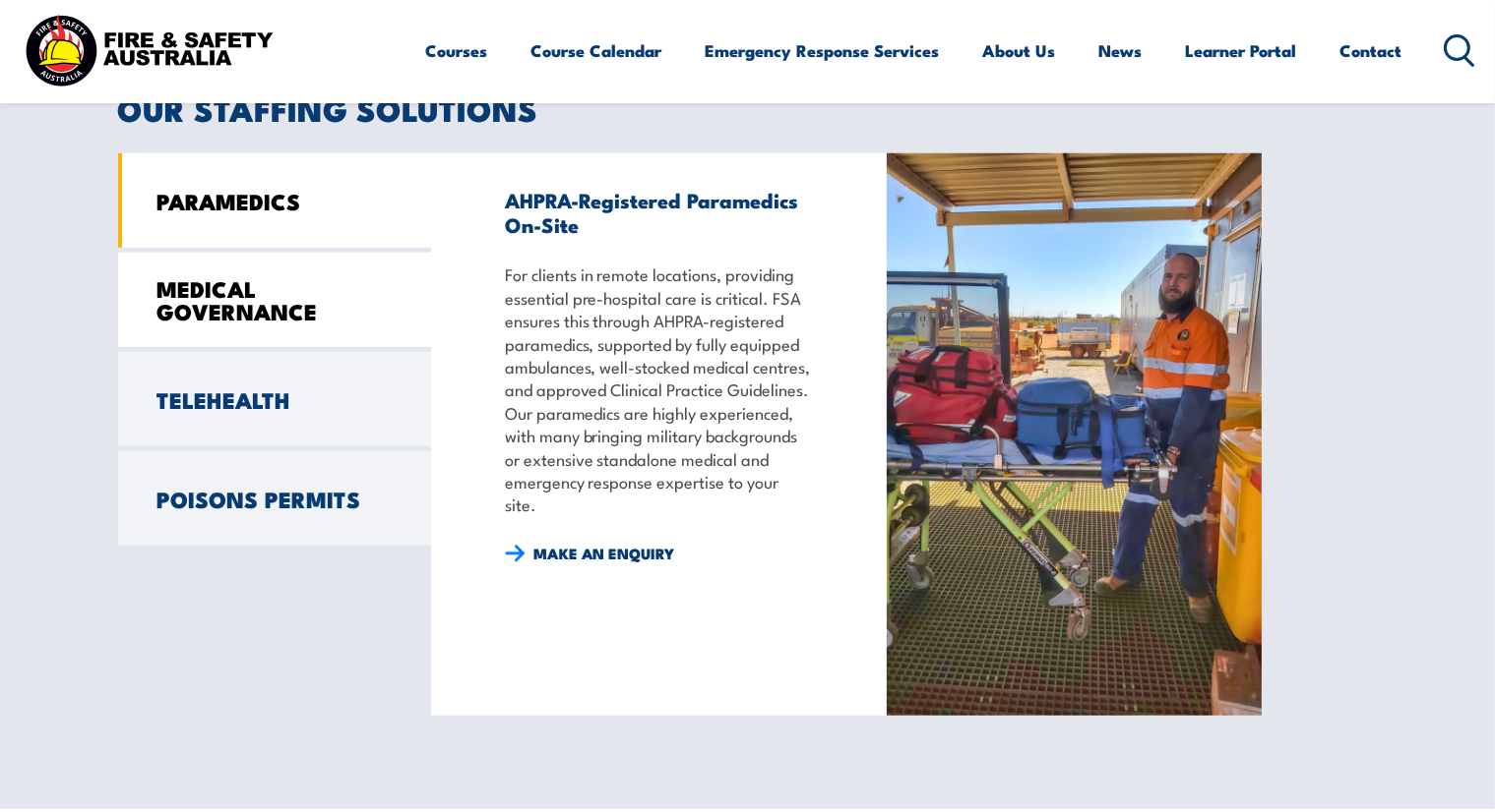
click at [300, 294] on link "MEDICAL GOVERNANCE" at bounding box center [274, 300] width 313 height 95
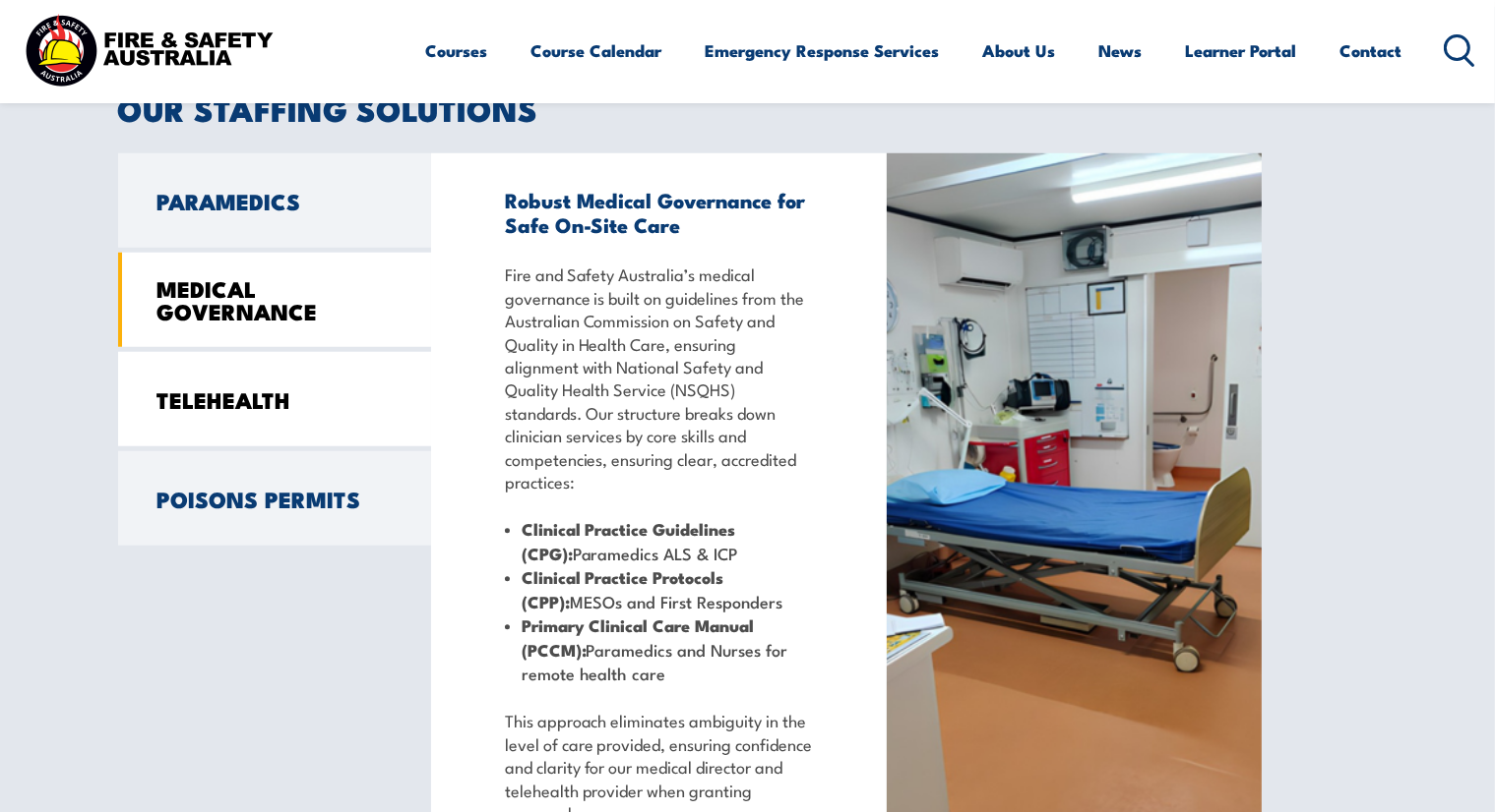
click at [267, 402] on link "TELEHEALTH" at bounding box center [274, 400] width 313 height 95
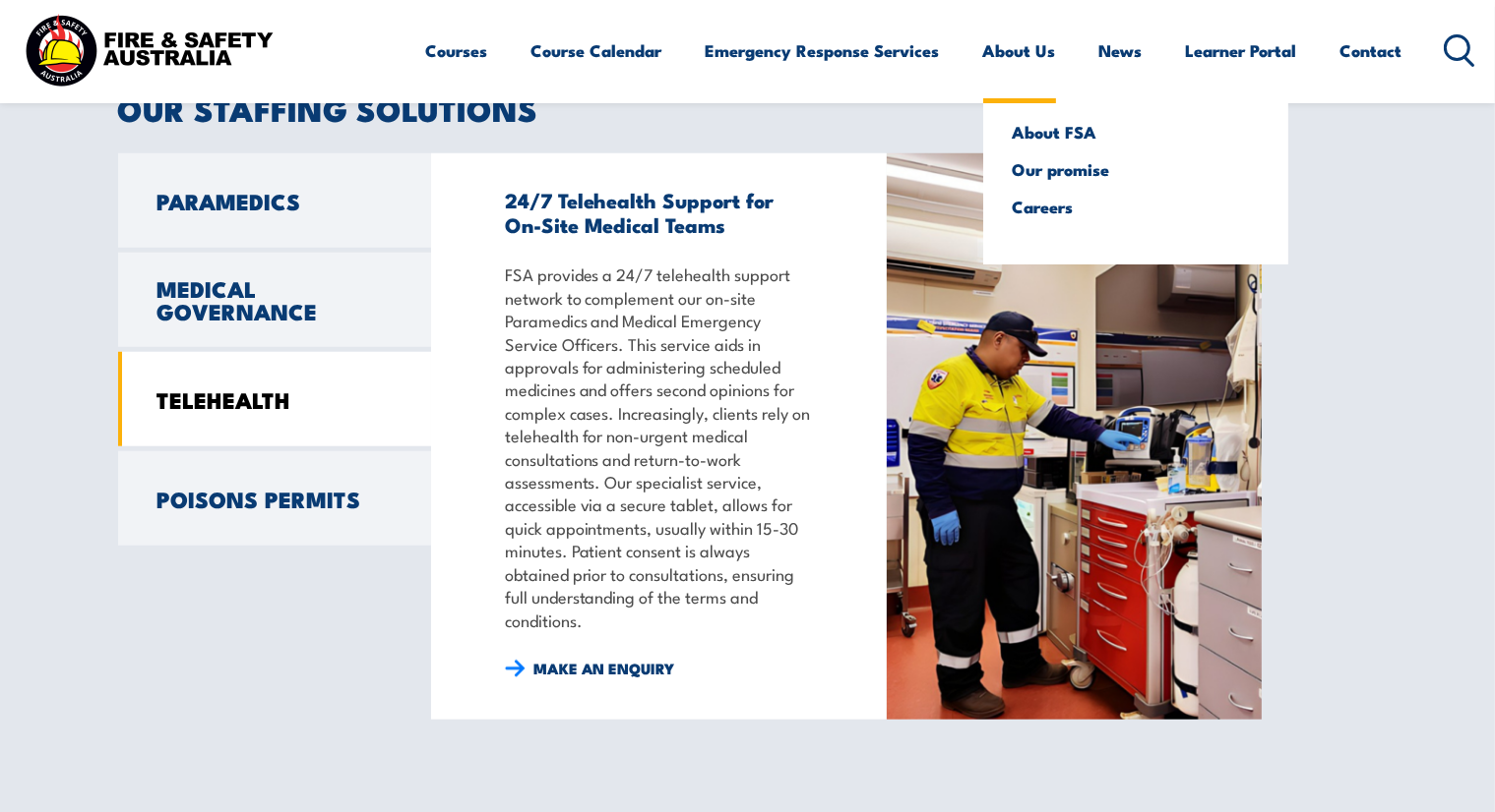
click at [1033, 48] on link "About Us" at bounding box center [1019, 51] width 73 height 52
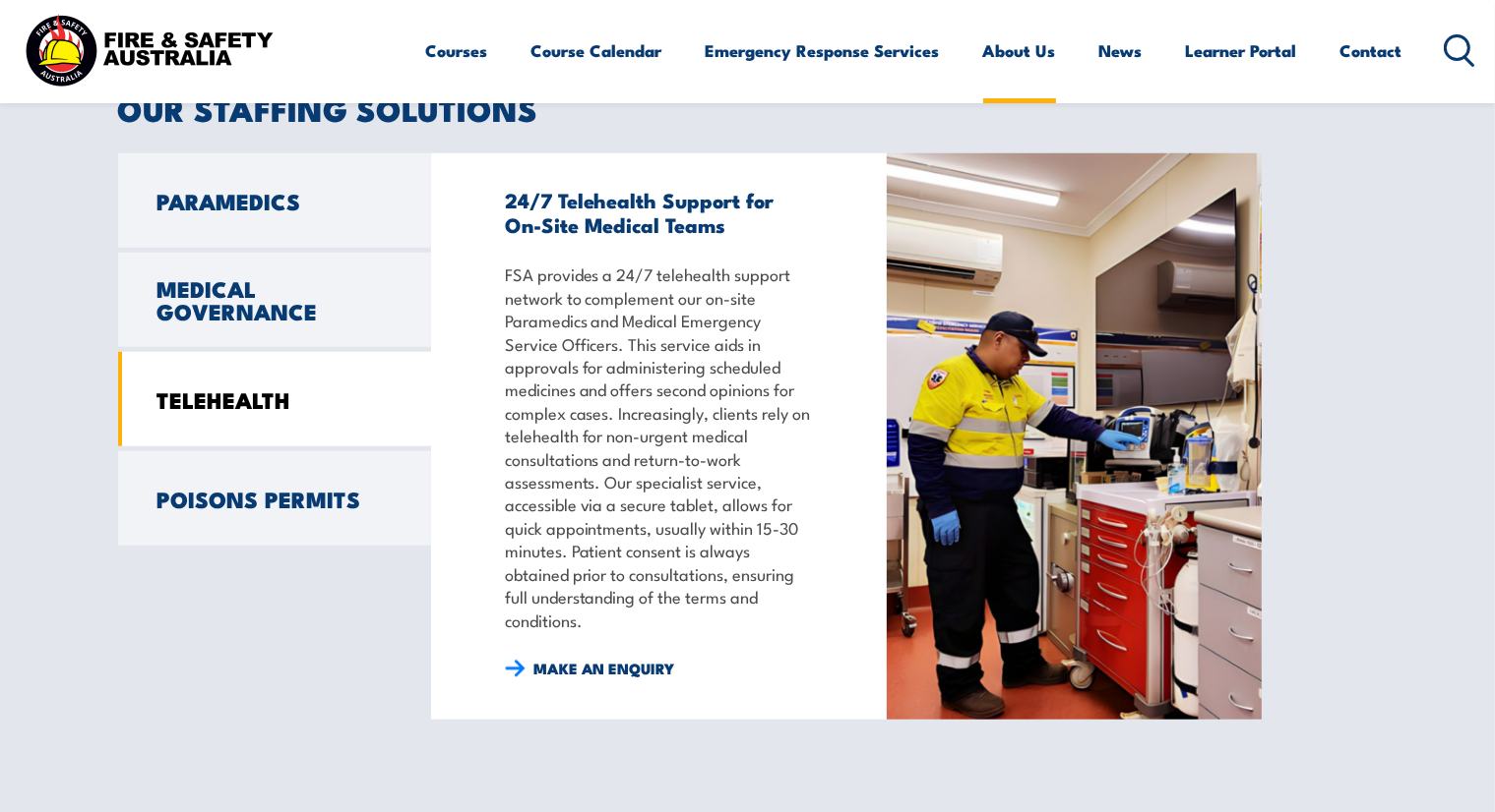
click at [1037, 48] on link "About Us" at bounding box center [1019, 51] width 73 height 52
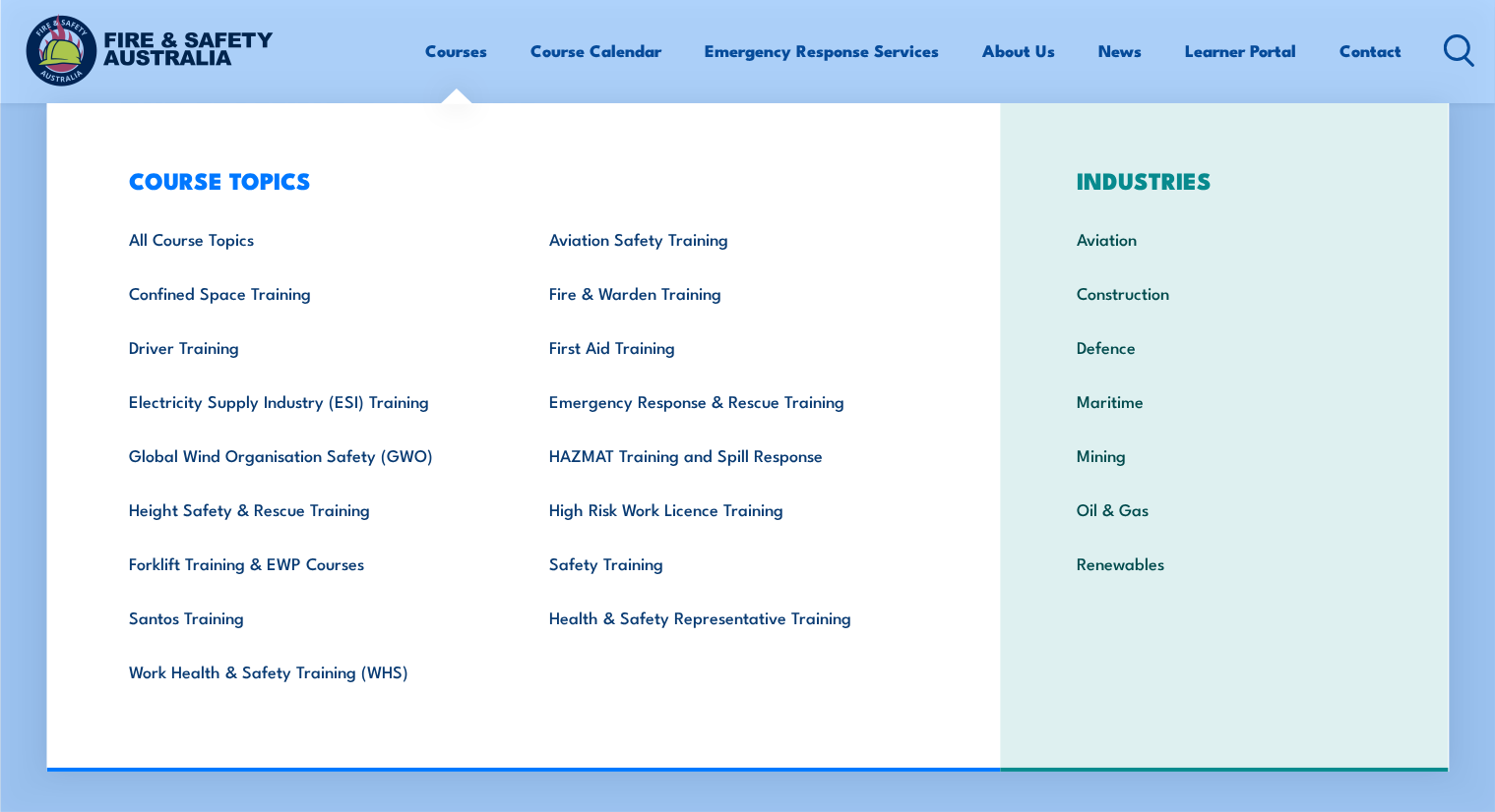
click at [467, 60] on link "Courses" at bounding box center [457, 51] width 62 height 52
click at [858, 60] on link "Emergency Response Services" at bounding box center [822, 51] width 234 height 52
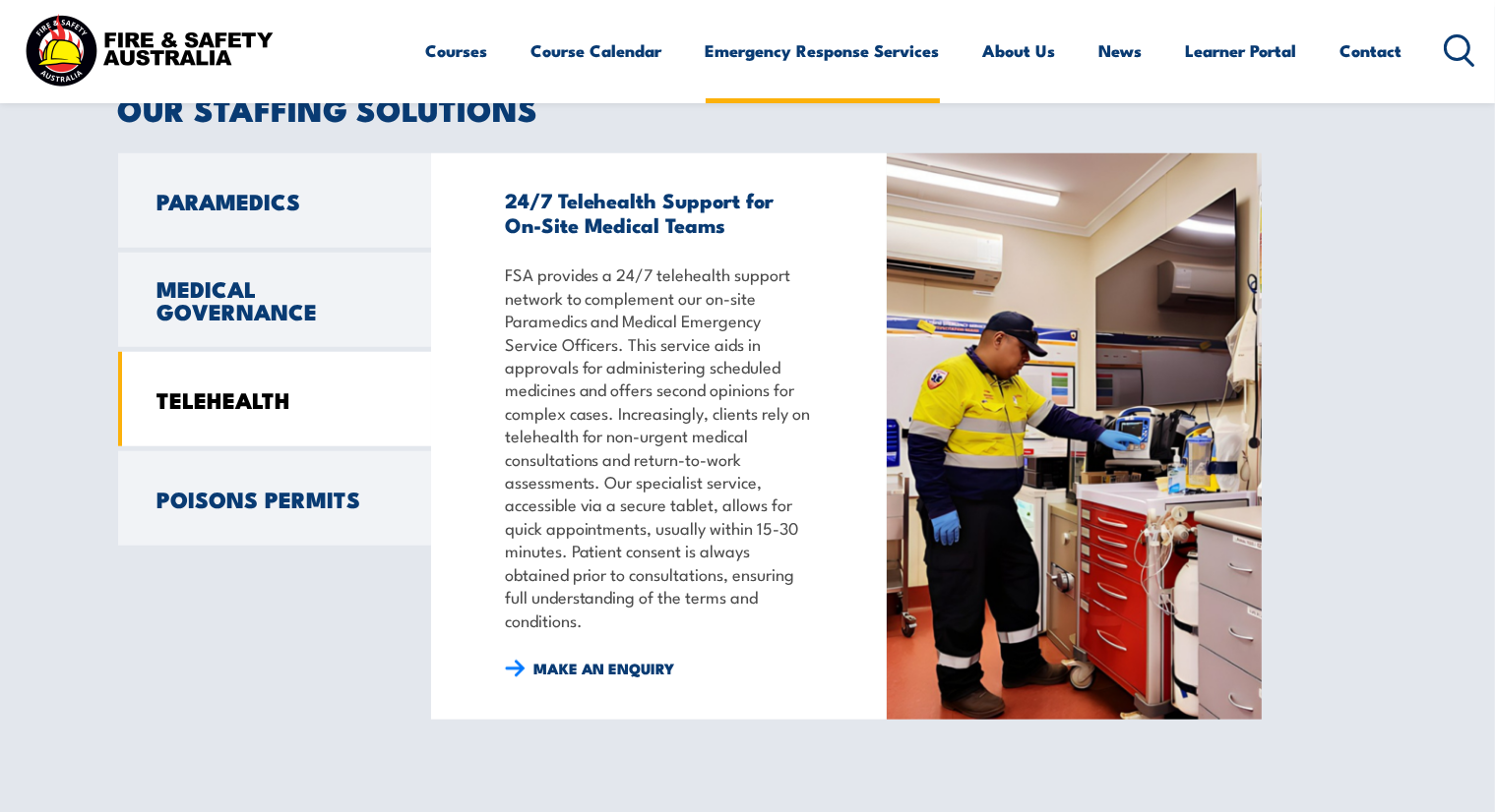
click at [858, 60] on link "Emergency Response Services" at bounding box center [822, 51] width 234 height 52
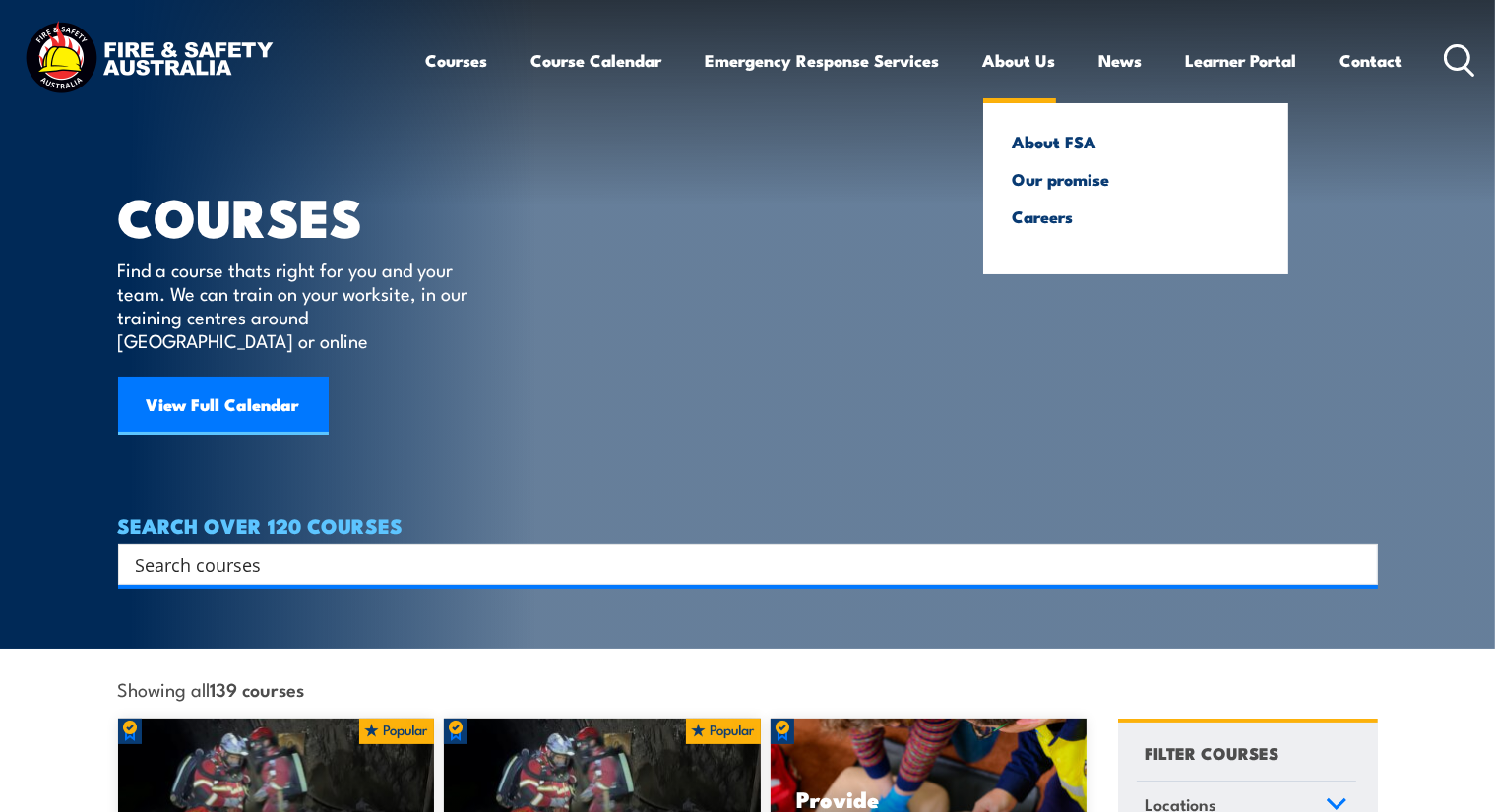
click at [1007, 64] on link "About Us" at bounding box center [1019, 60] width 73 height 52
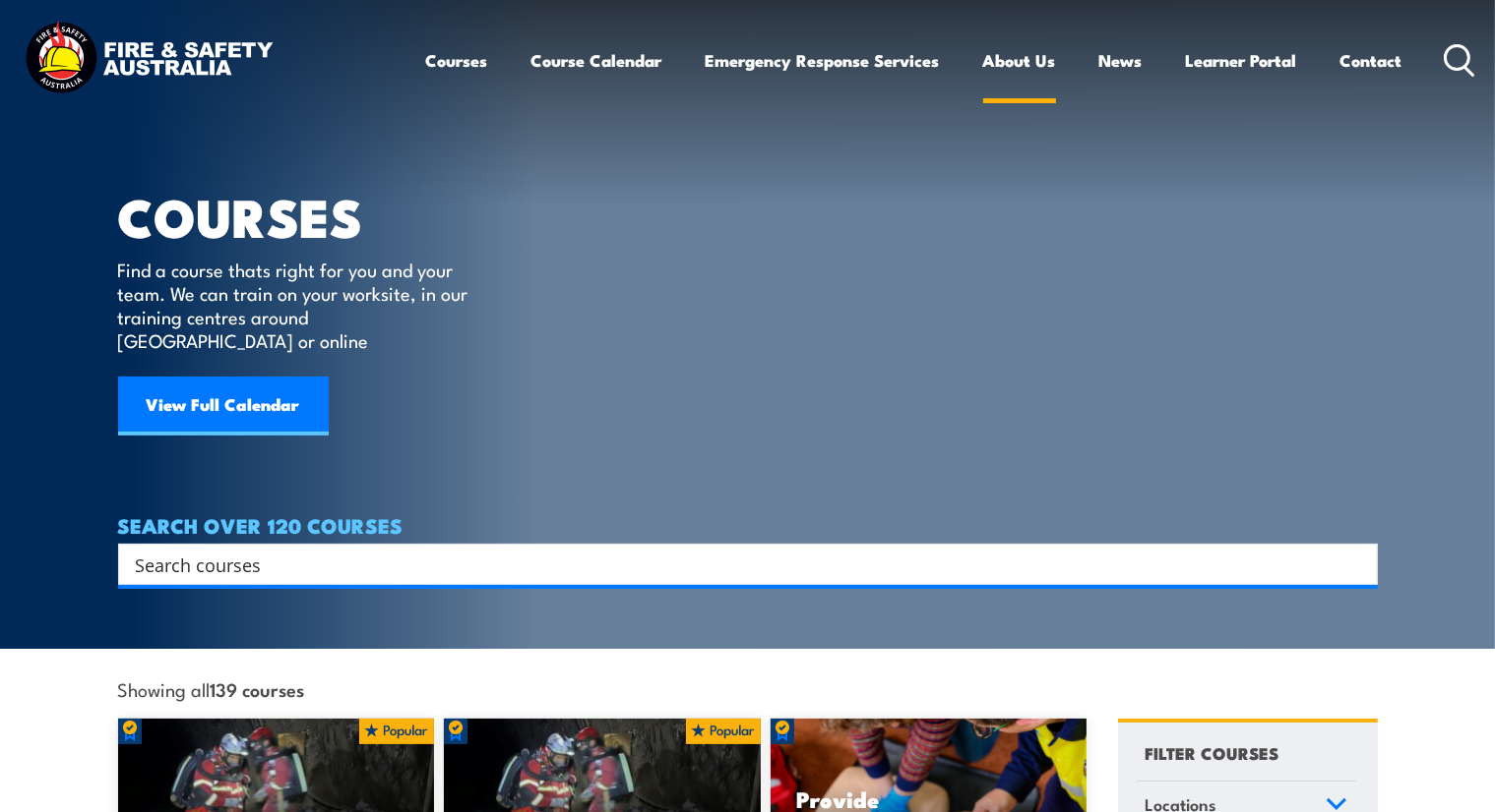
click at [1007, 64] on link "About Us" at bounding box center [1019, 60] width 73 height 52
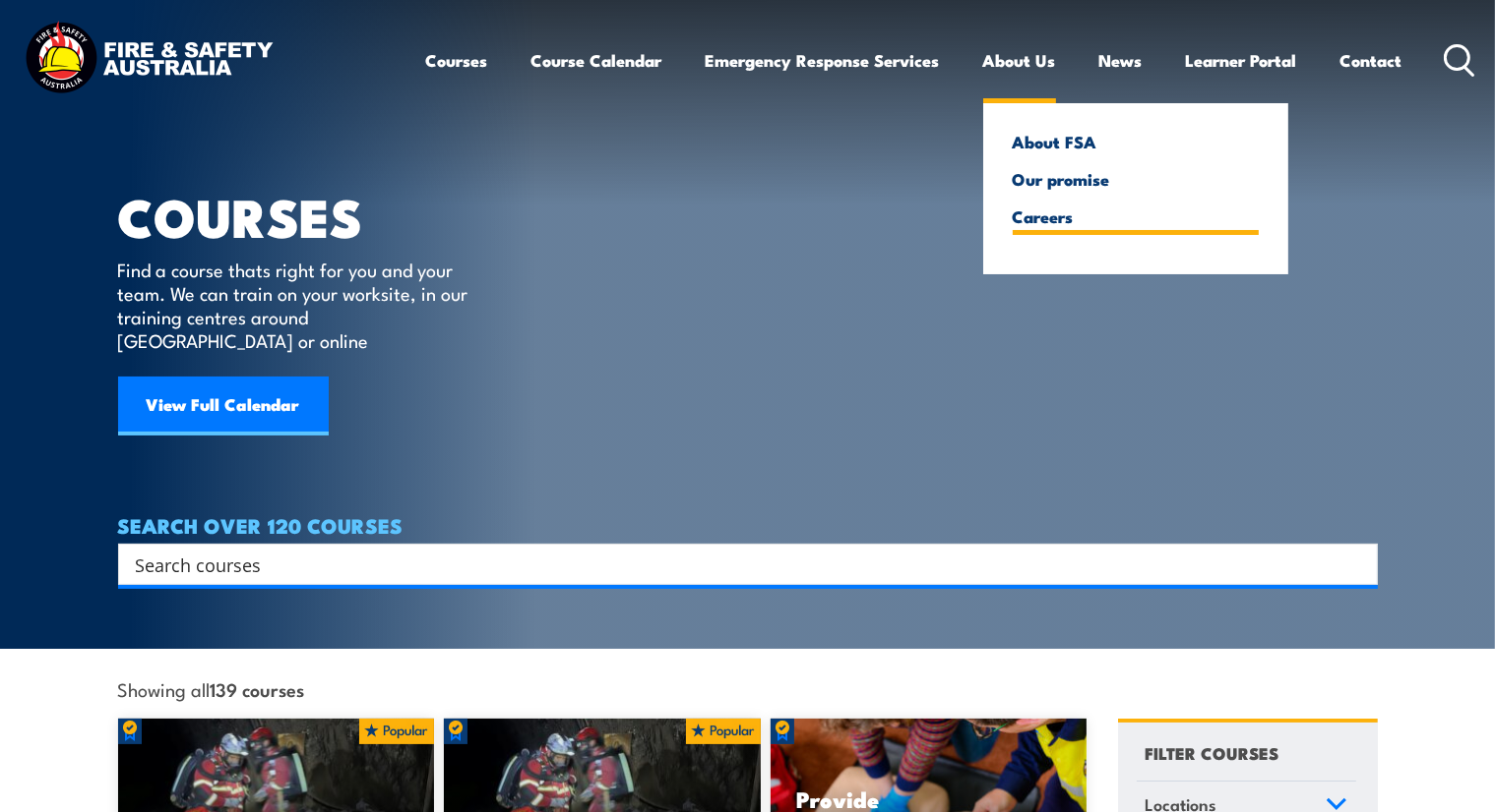
click at [1048, 214] on link "Careers" at bounding box center [1135, 217] width 246 height 18
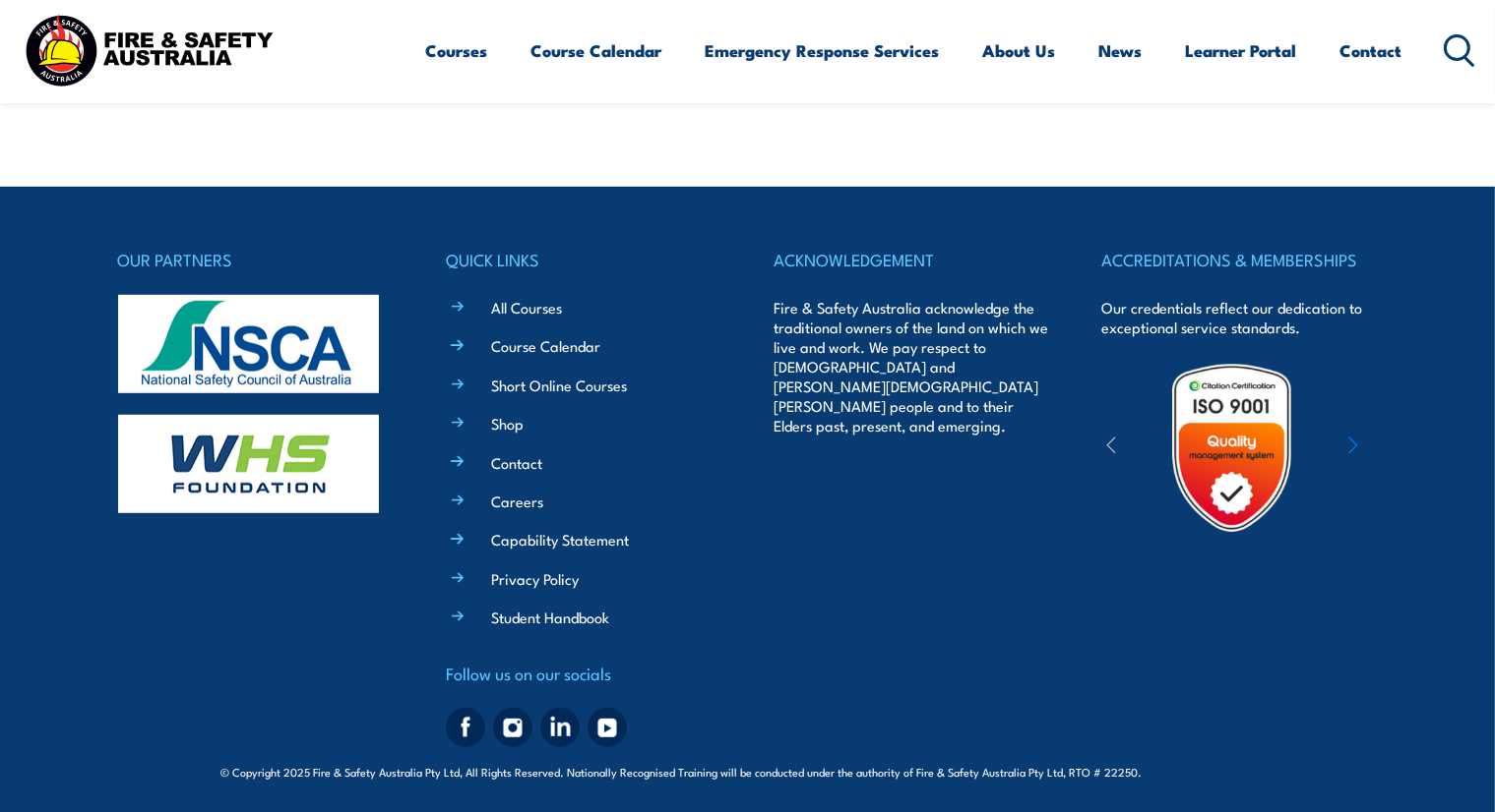
scroll to position [1142, 0]
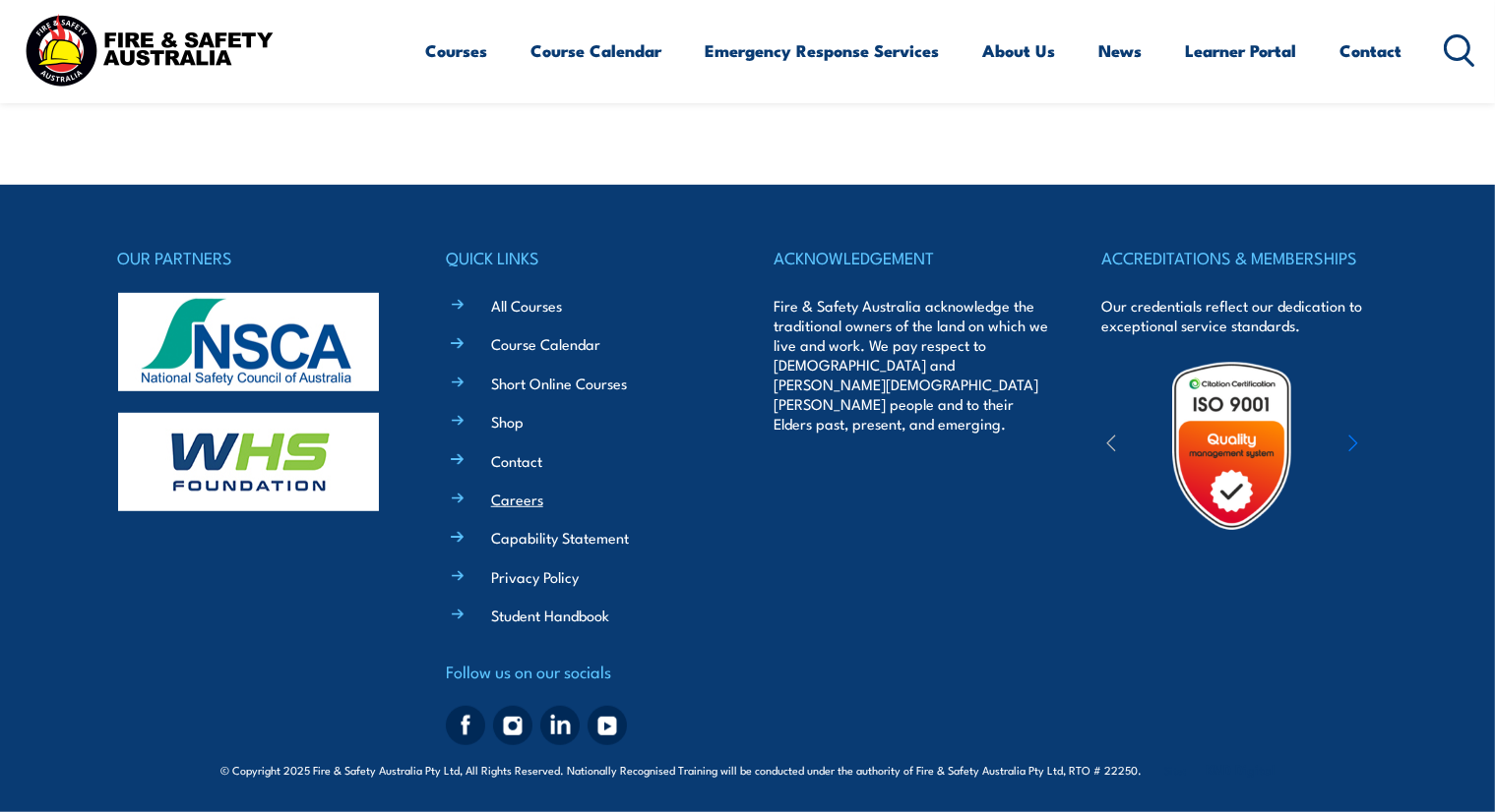
click at [518, 500] on link "Careers" at bounding box center [517, 498] width 52 height 21
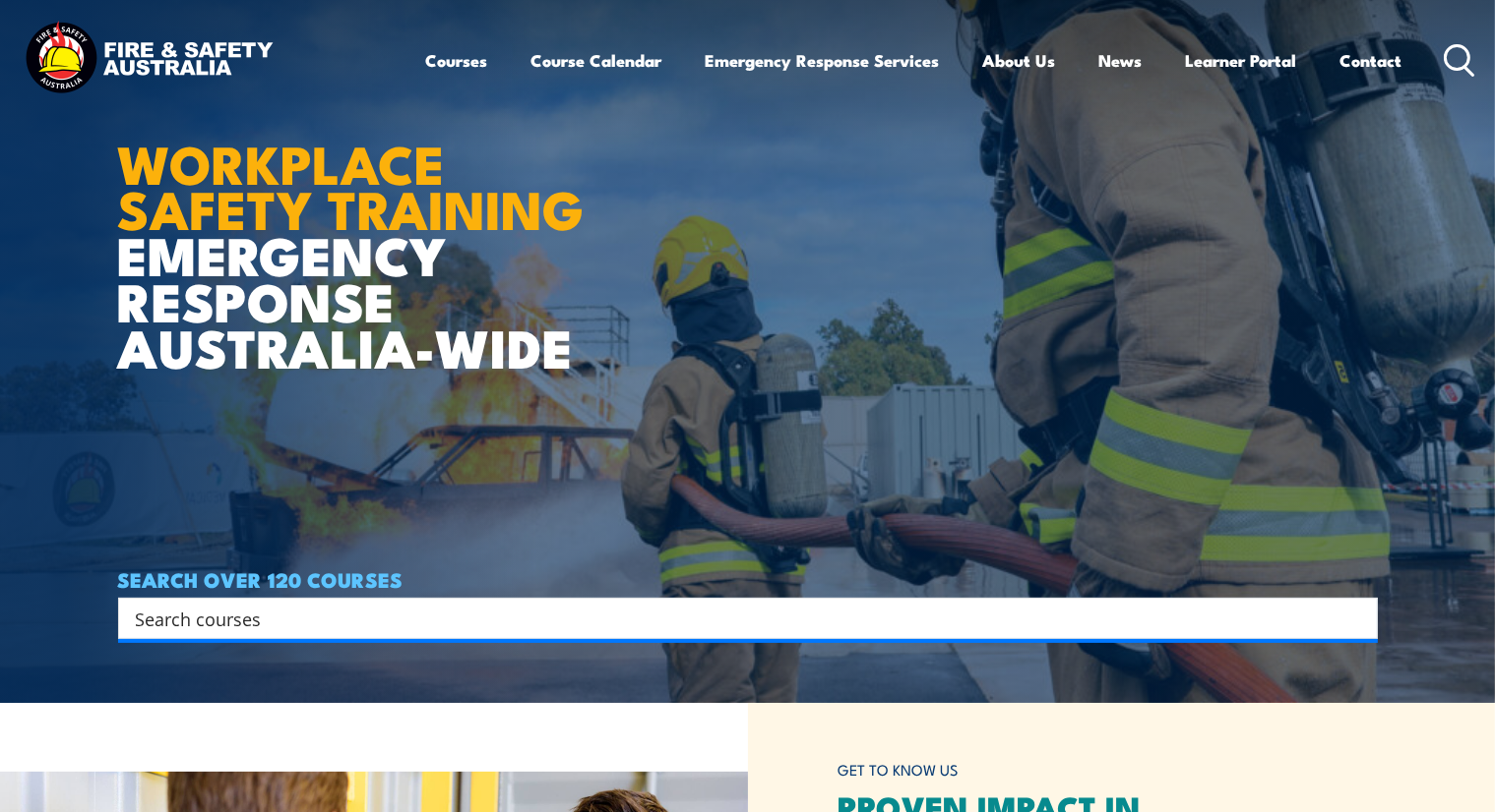
scroll to position [491, 0]
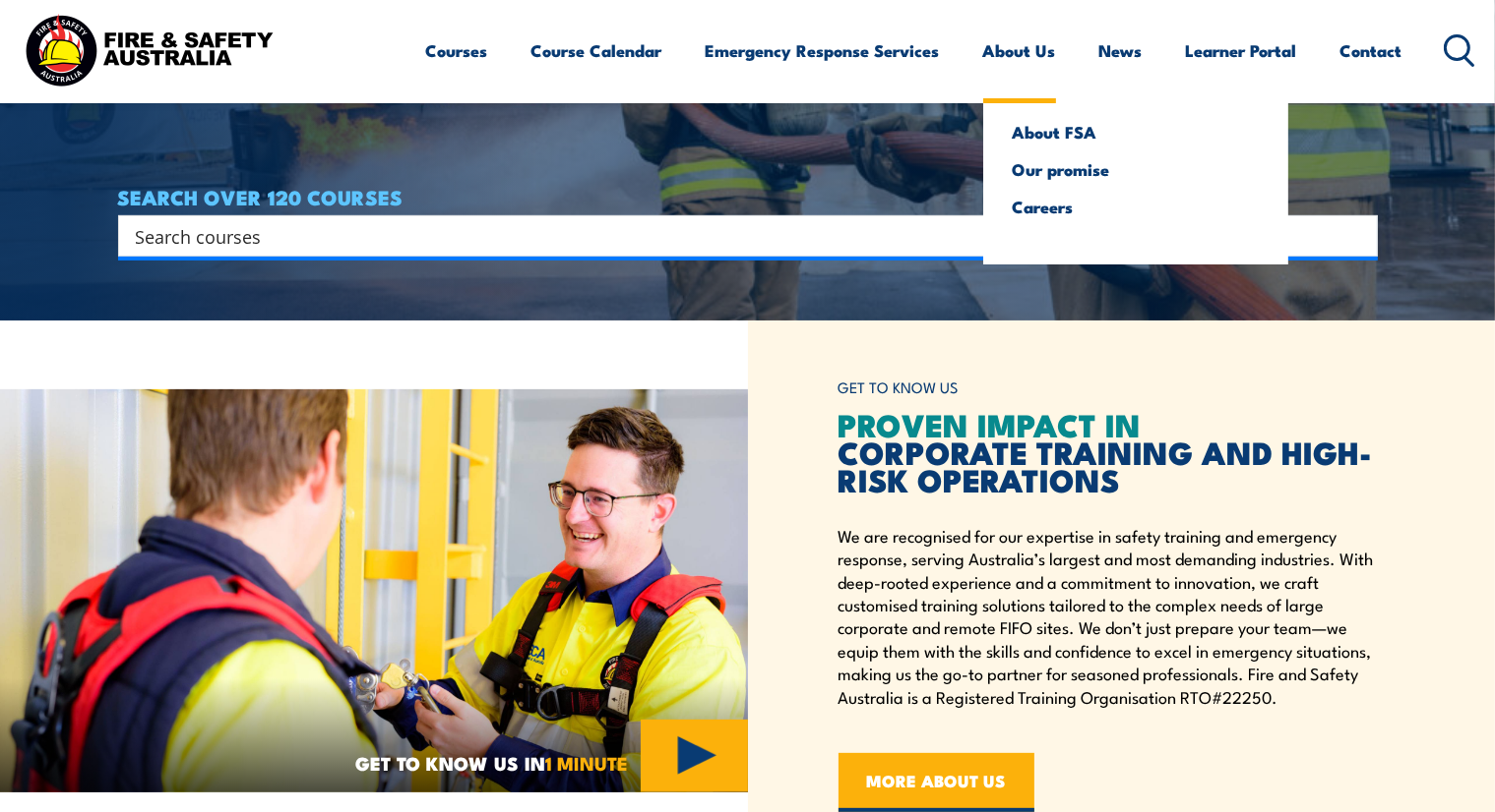
click at [1024, 47] on link "About Us" at bounding box center [1019, 51] width 73 height 52
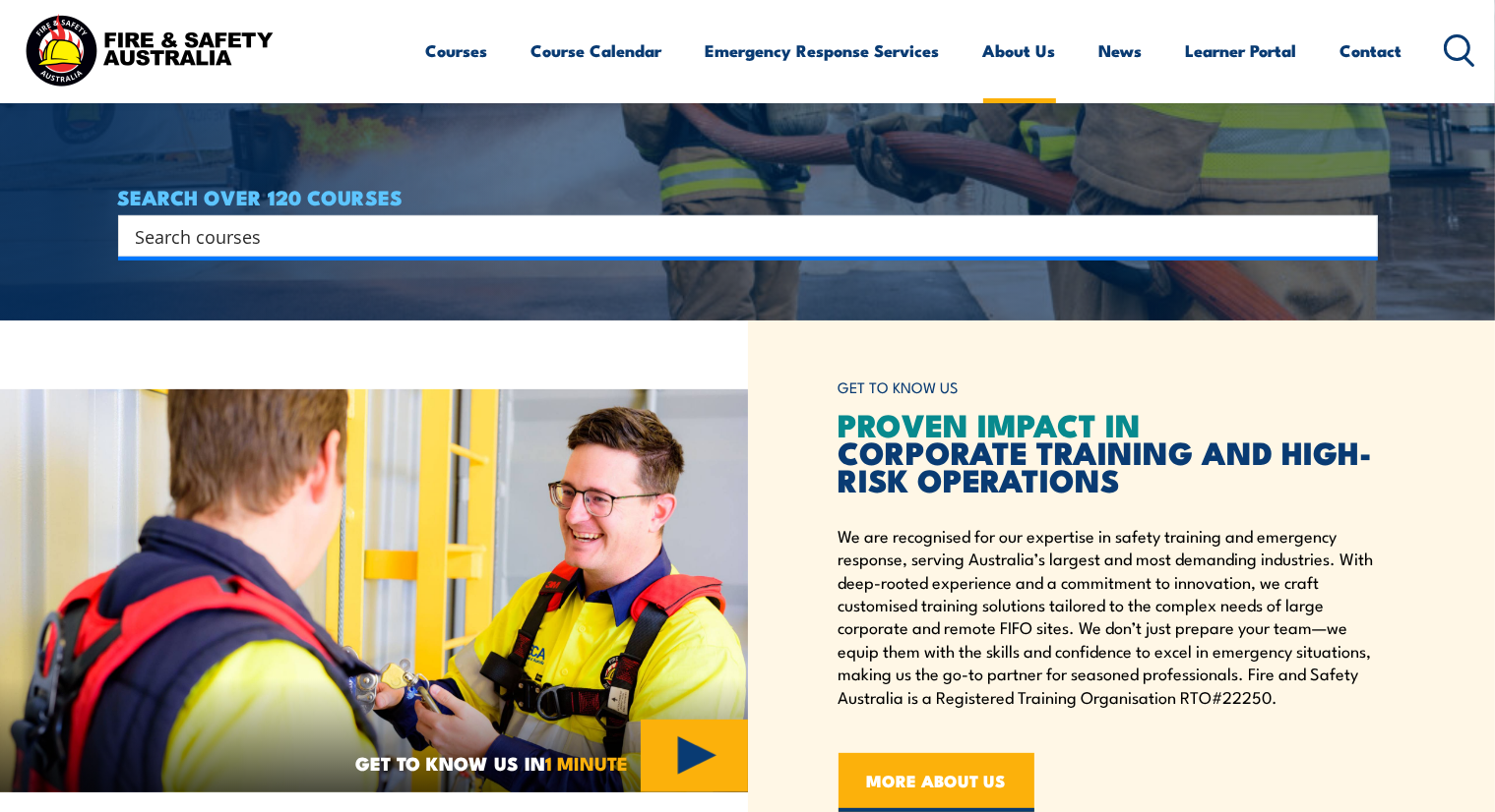
click at [1024, 47] on link "About Us" at bounding box center [1019, 51] width 73 height 52
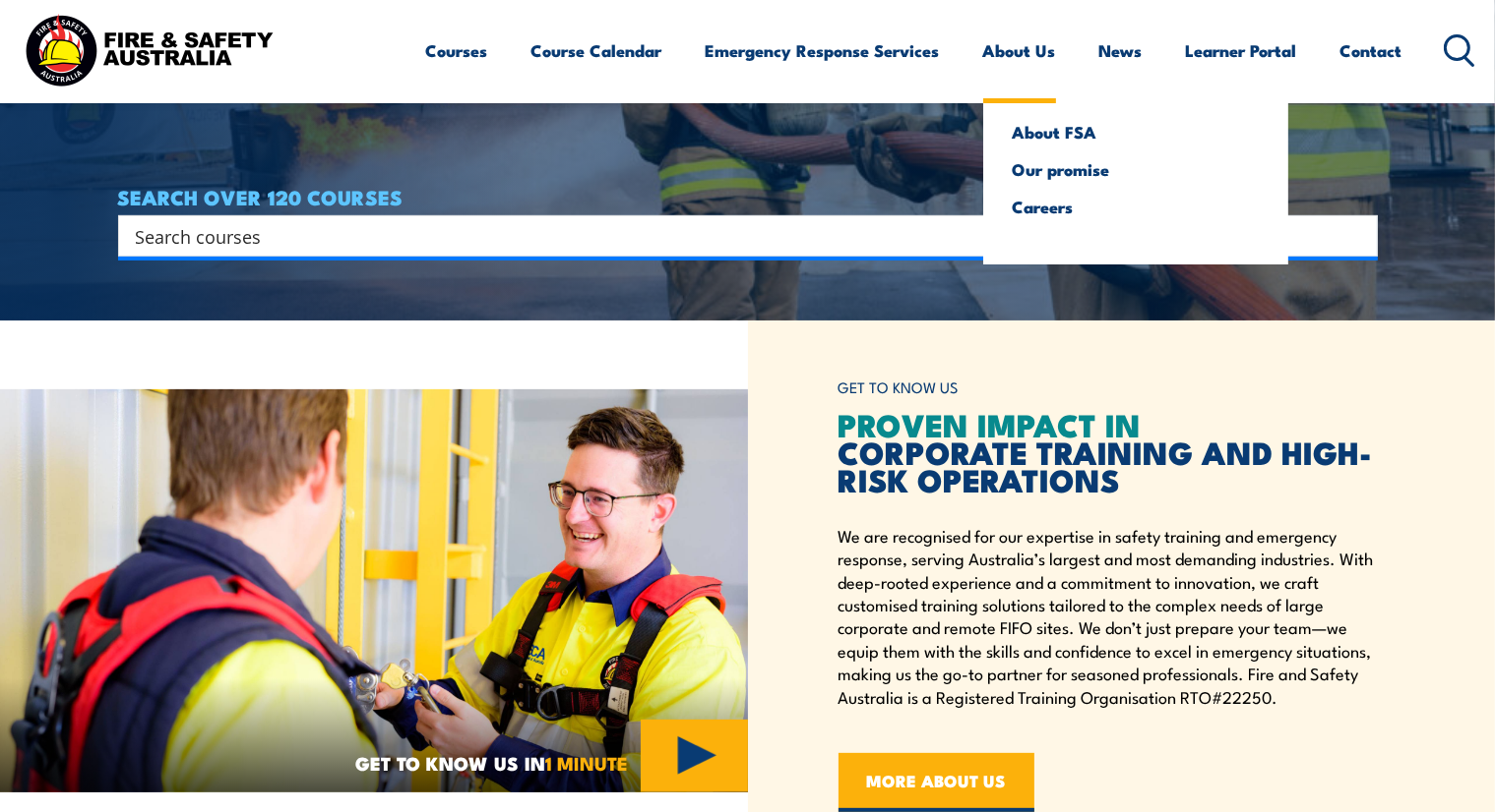
click at [1029, 61] on link "About Us" at bounding box center [1019, 51] width 73 height 52
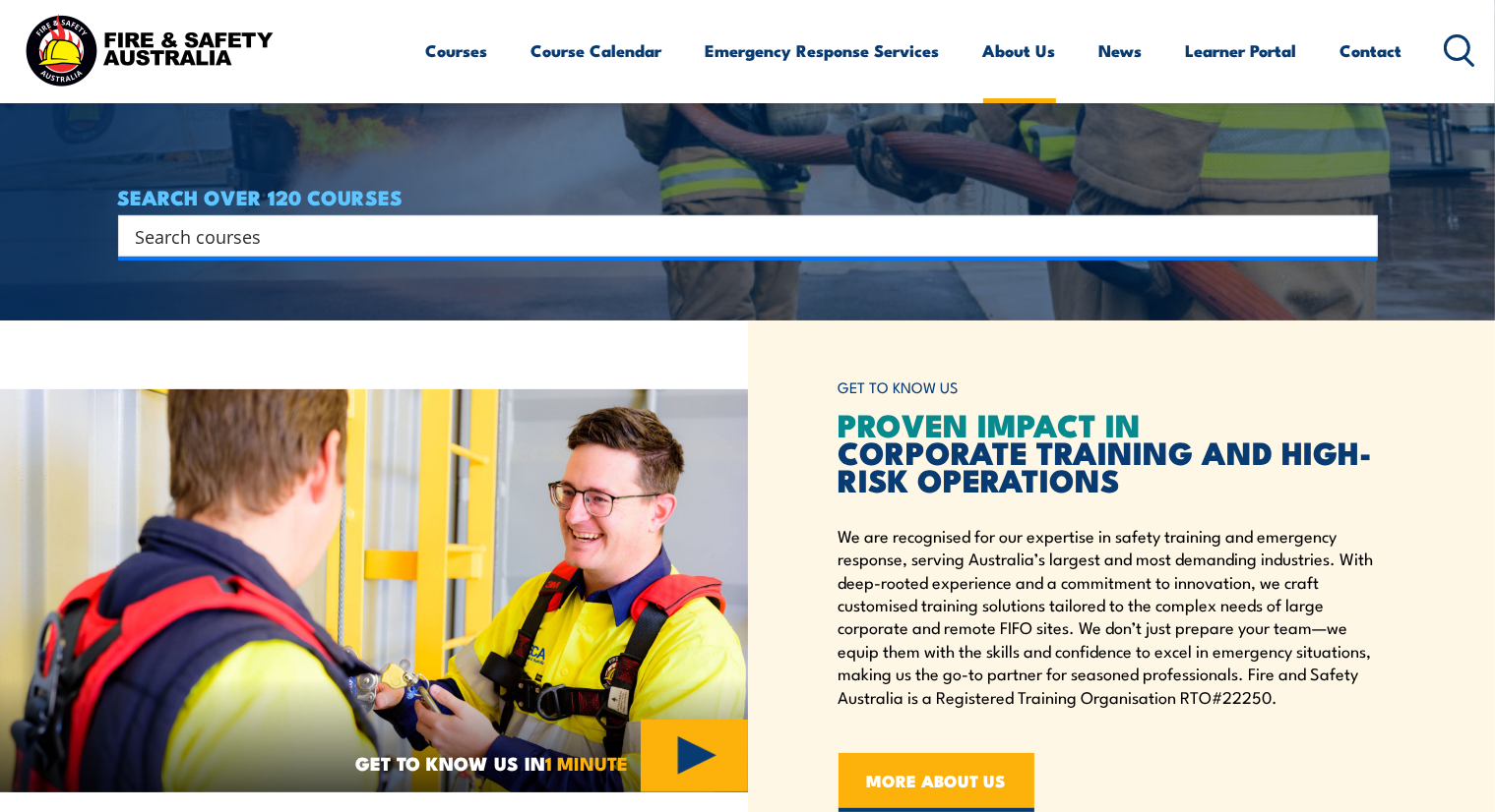
click at [1029, 61] on link "About Us" at bounding box center [1019, 51] width 73 height 52
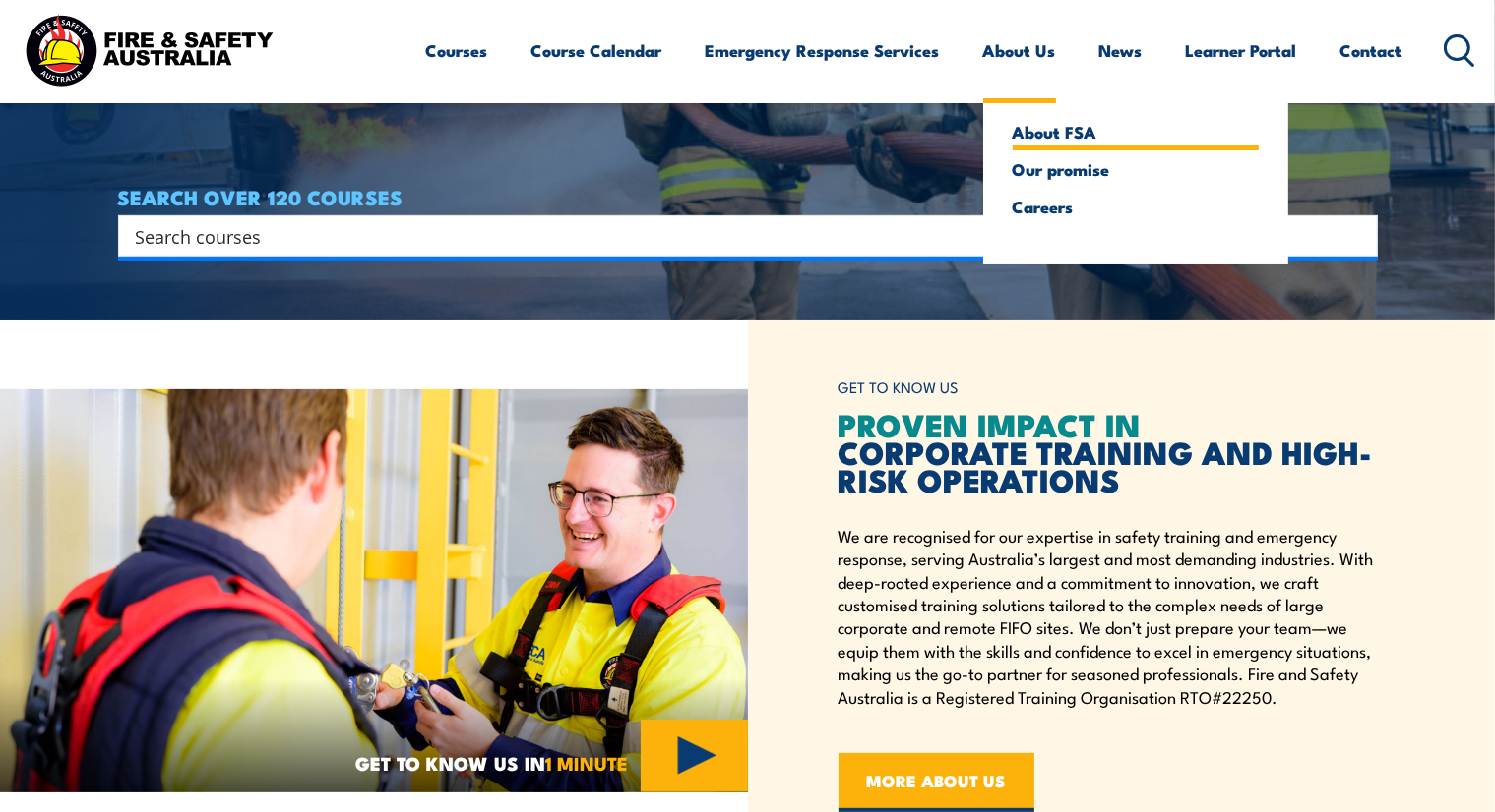
click at [1042, 133] on link "About FSA" at bounding box center [1135, 132] width 246 height 18
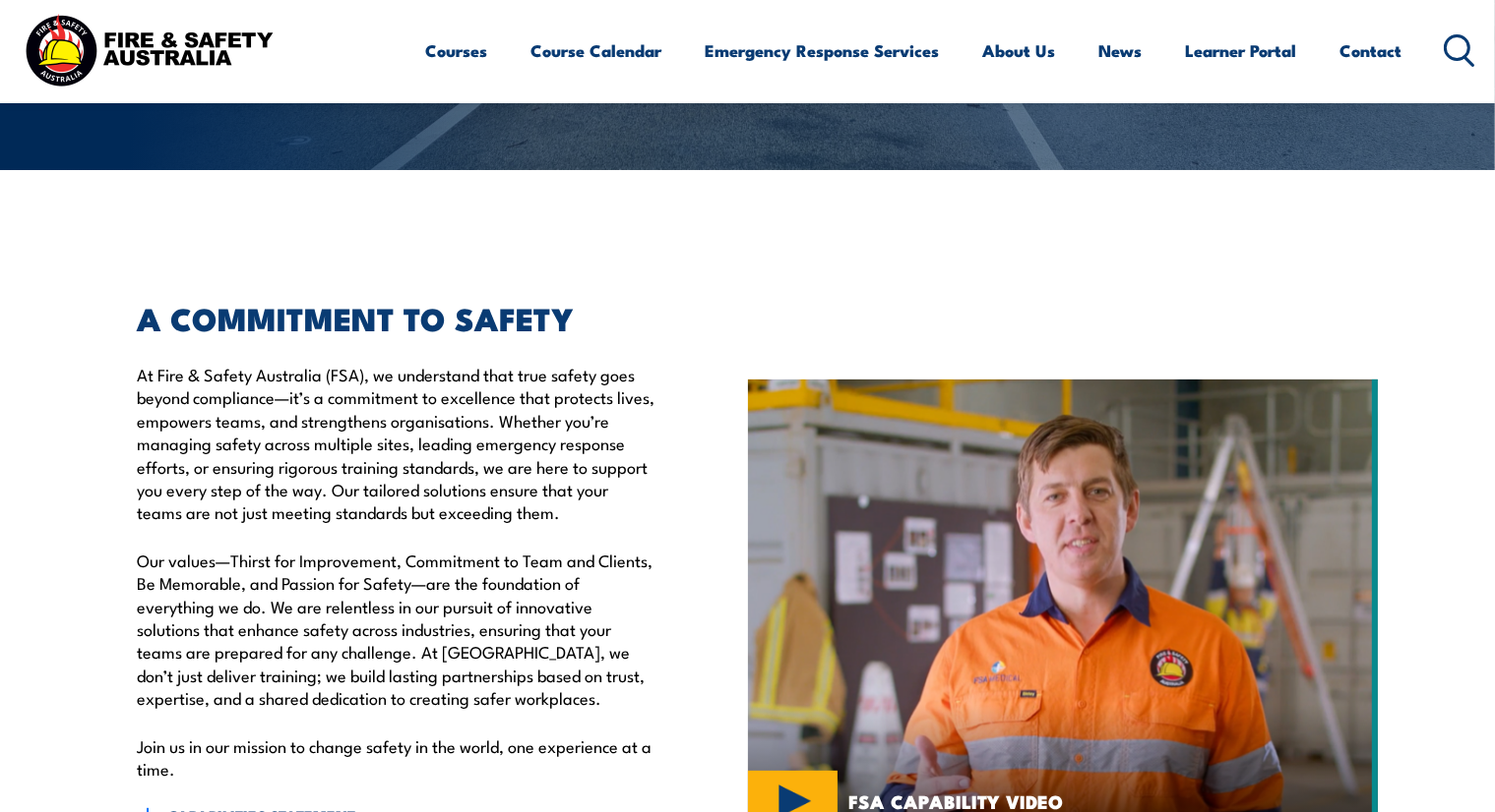
scroll to position [590, 0]
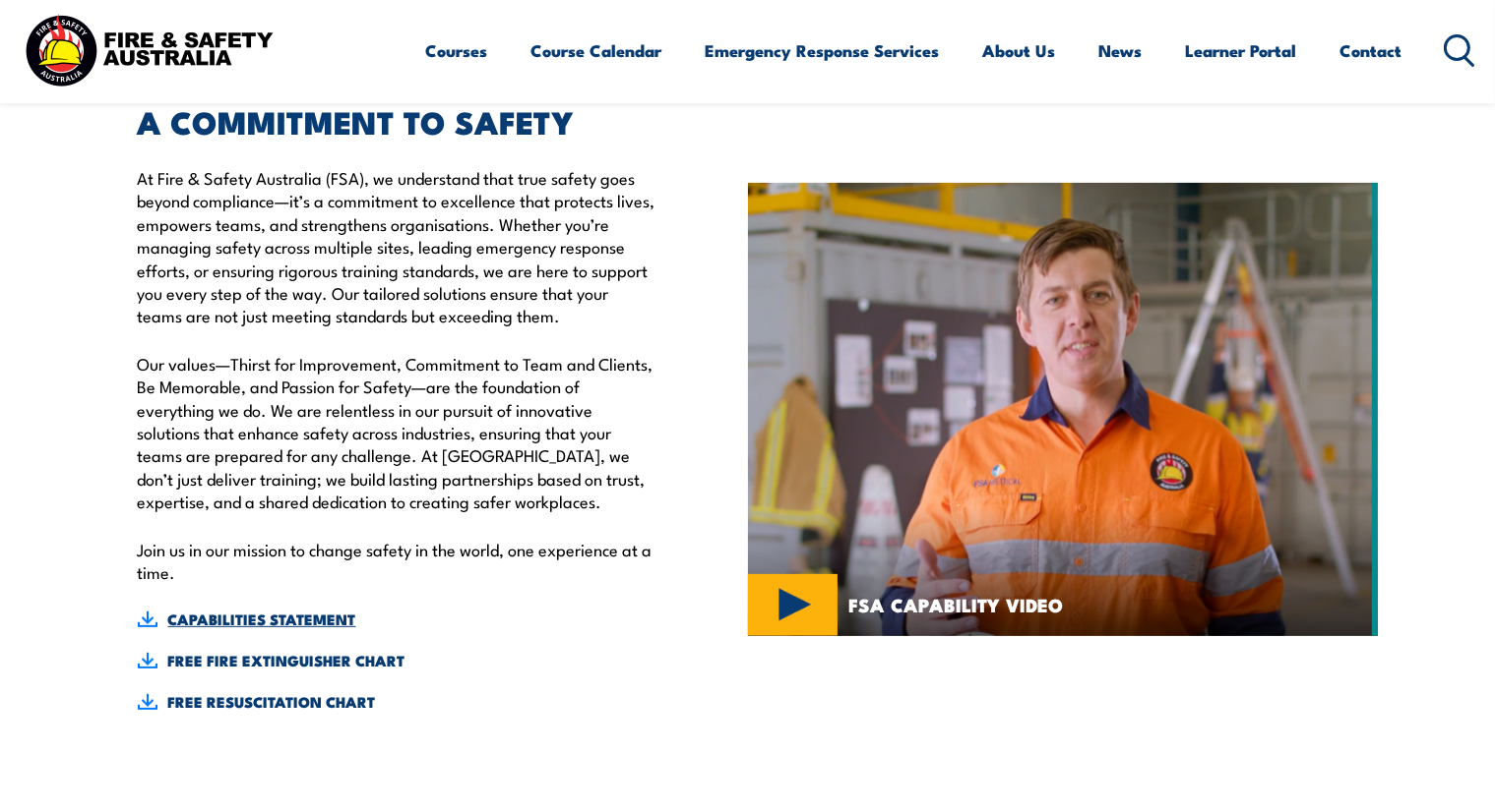
click at [228, 620] on link "CAPABILITIES STATEMENT" at bounding box center [398, 620] width 520 height 22
click at [1452, 47] on icon at bounding box center [1460, 50] width 32 height 33
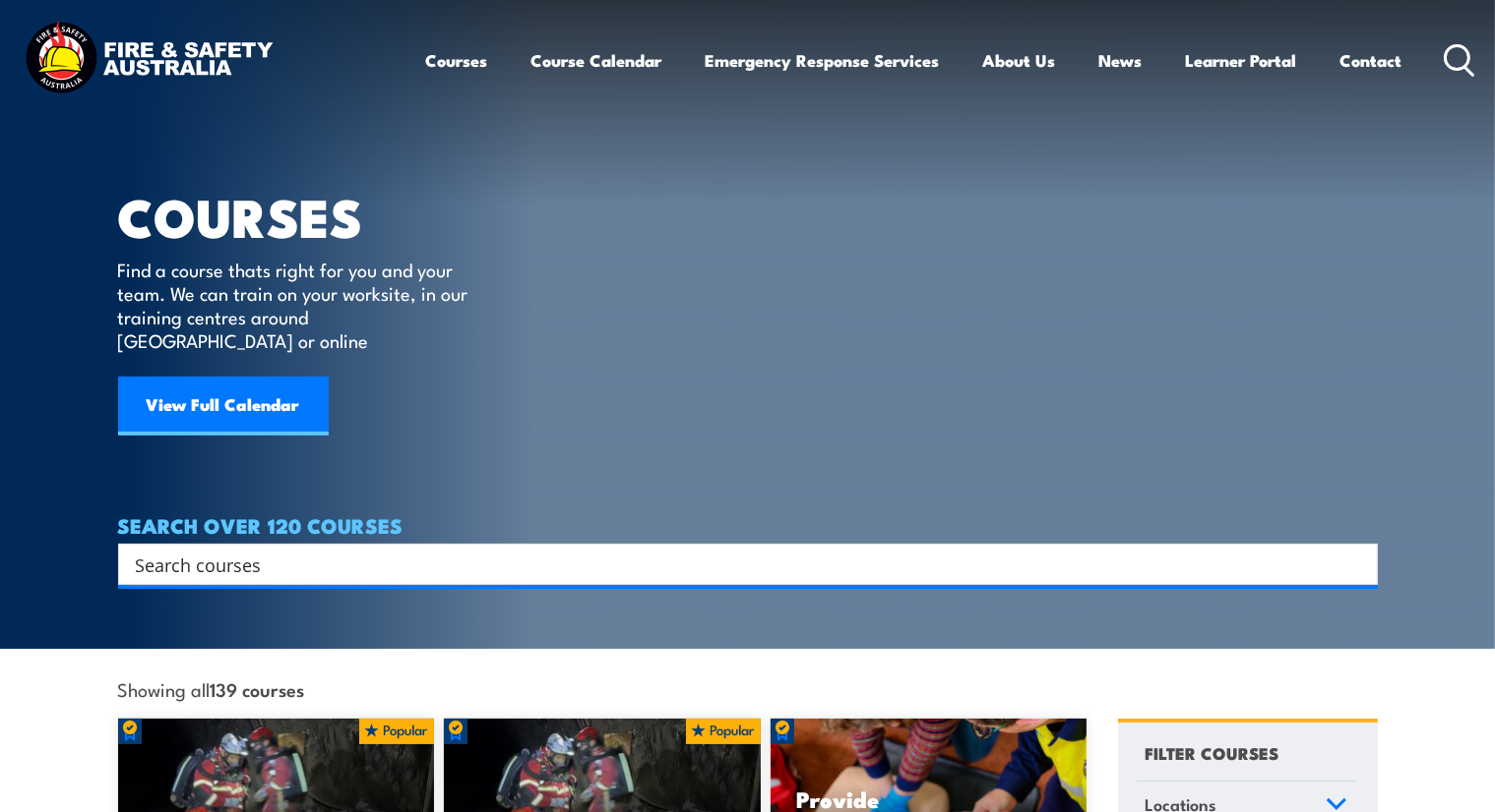
click at [131, 57] on img at bounding box center [149, 60] width 258 height 85
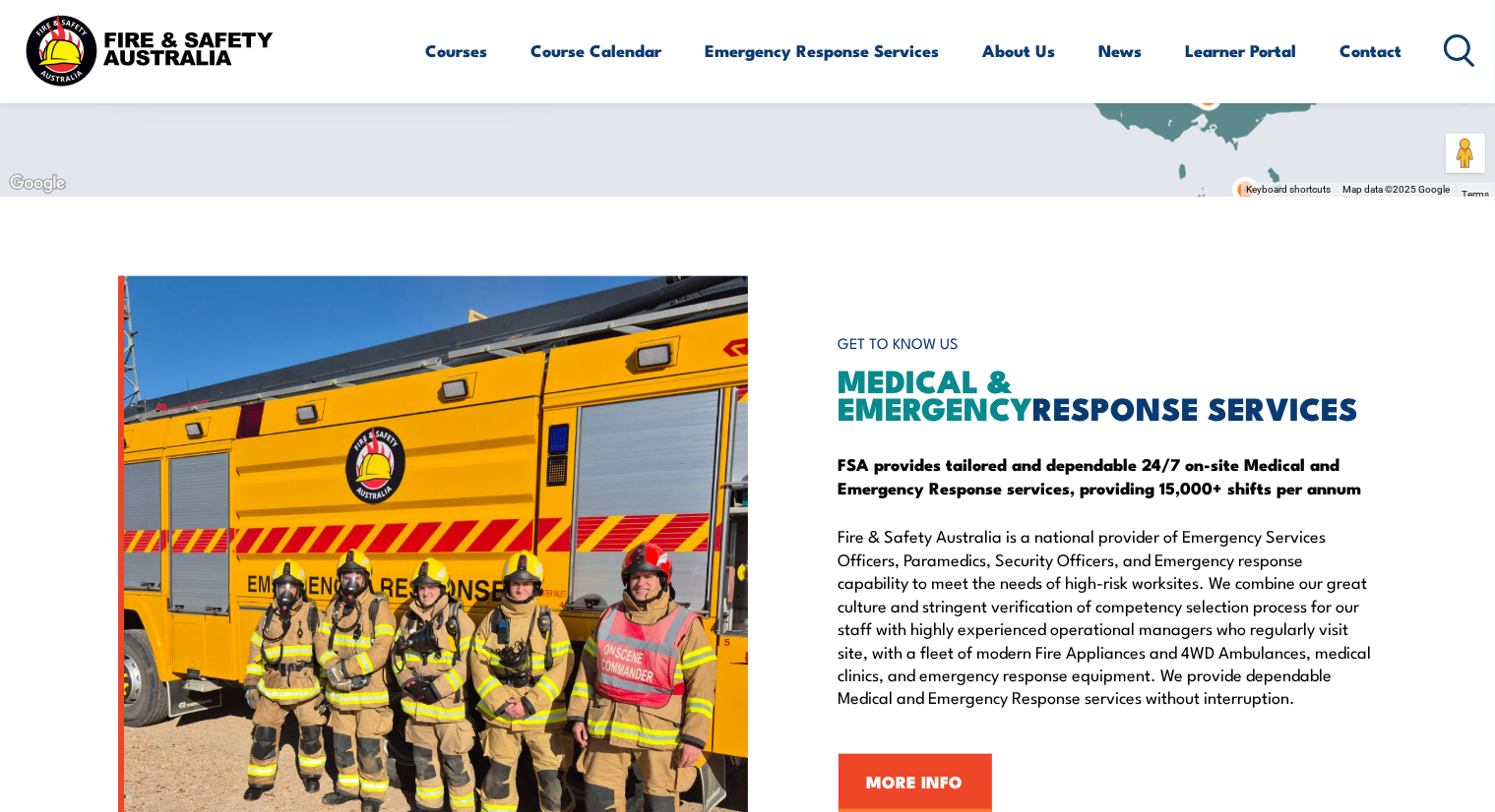
scroll to position [2023, 0]
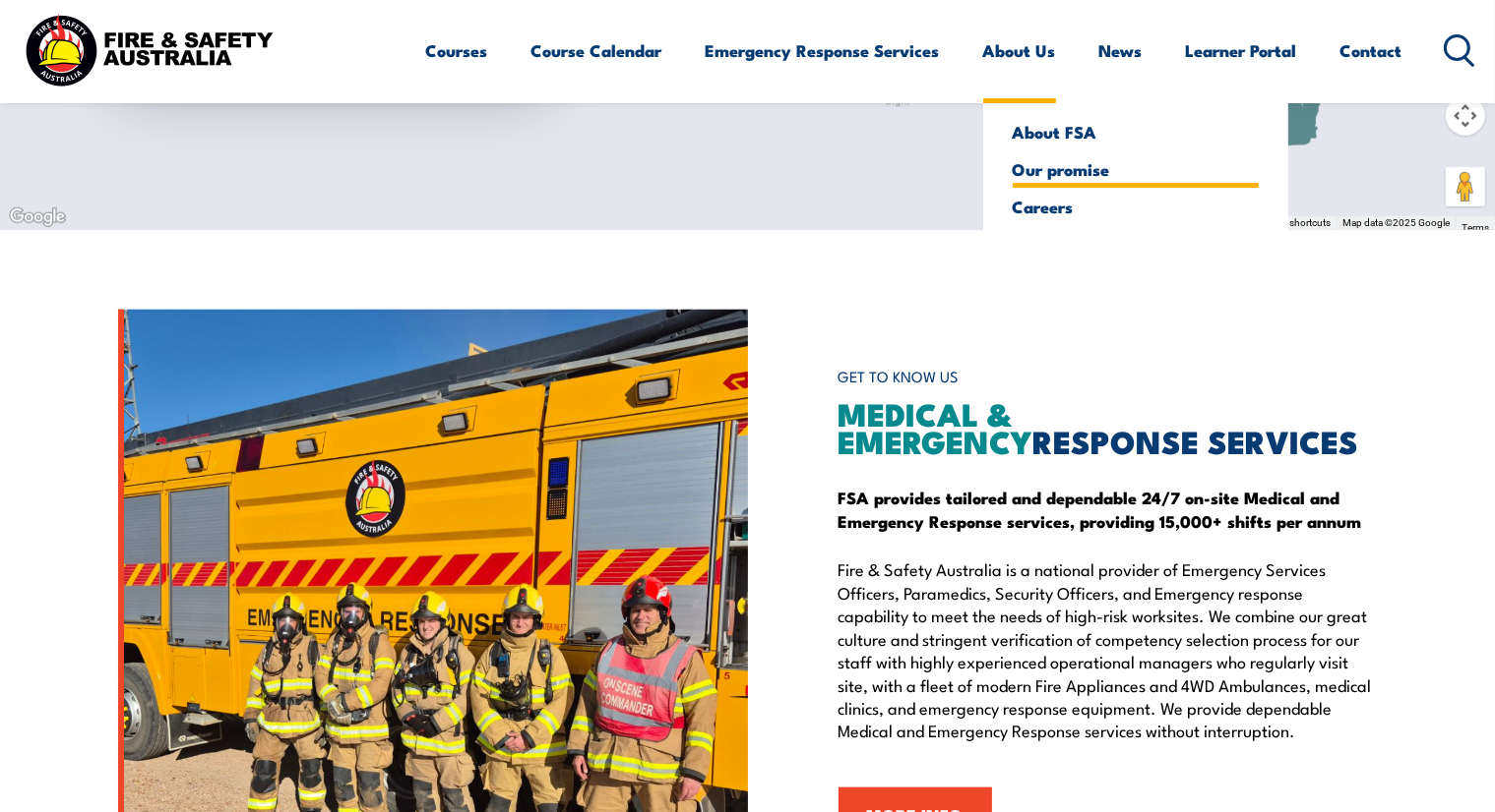
click at [1057, 174] on link "Our promise" at bounding box center [1135, 170] width 246 height 18
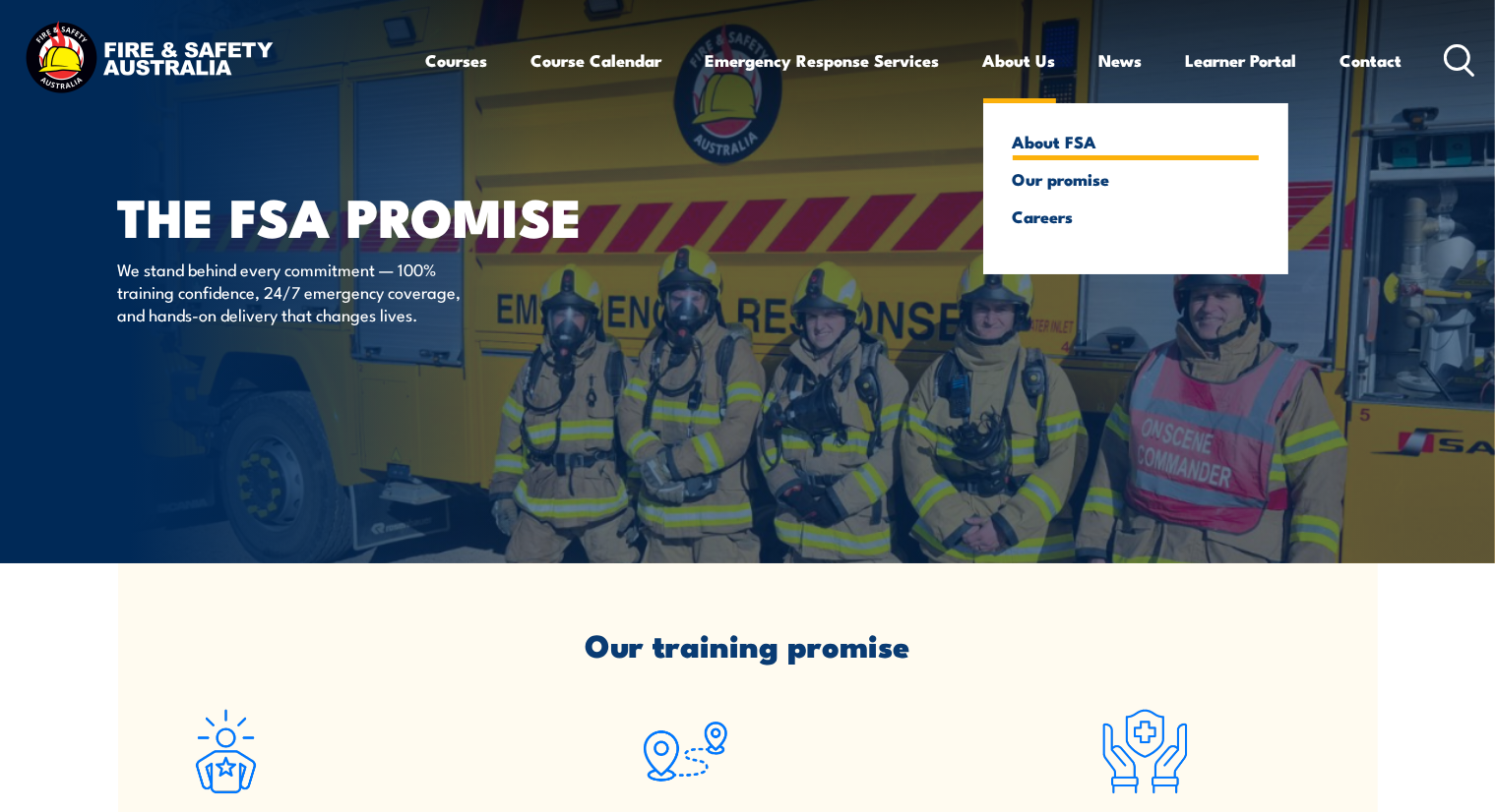
click at [1050, 143] on link "About FSA" at bounding box center [1135, 142] width 246 height 18
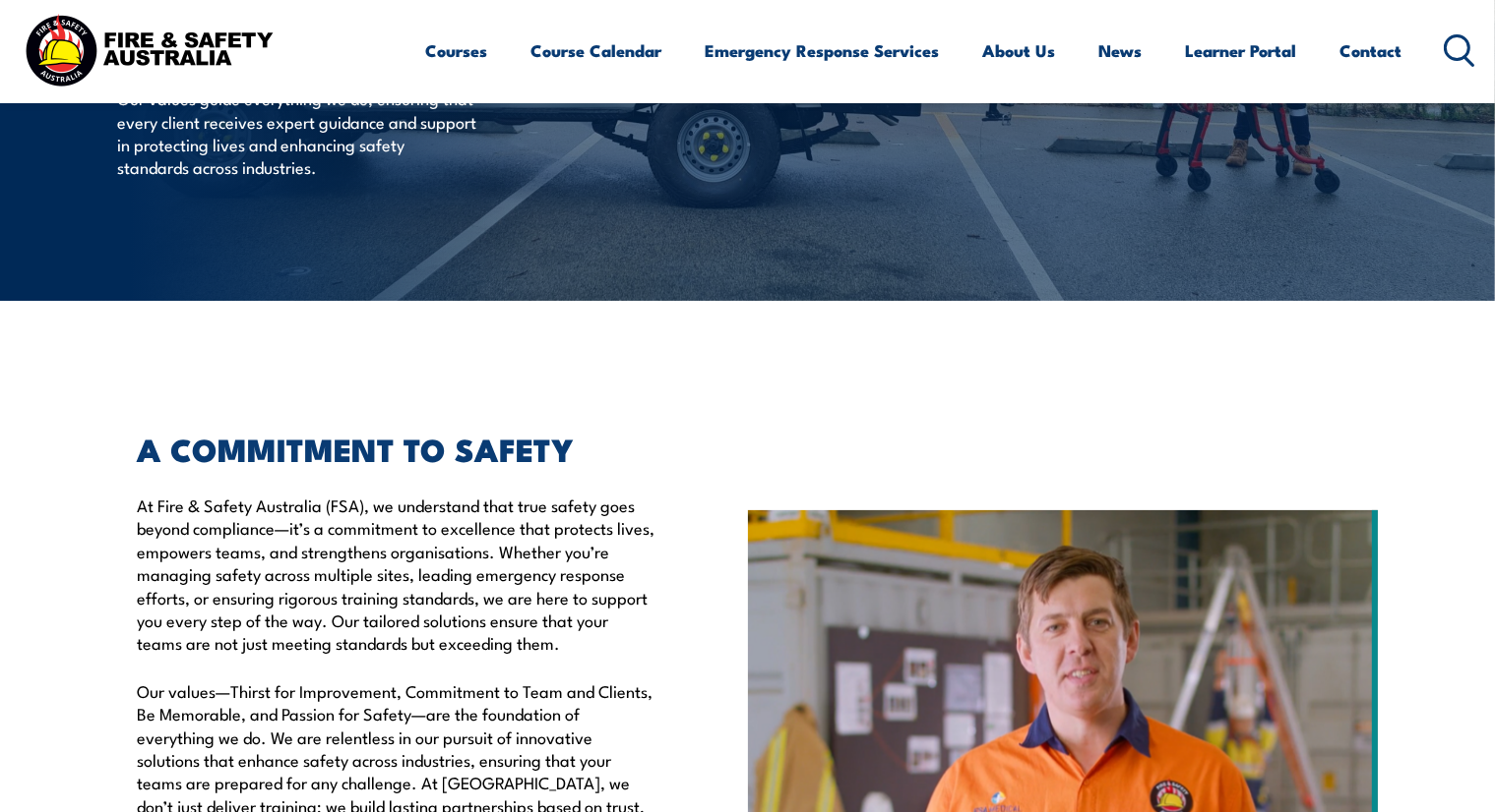
scroll to position [491, 0]
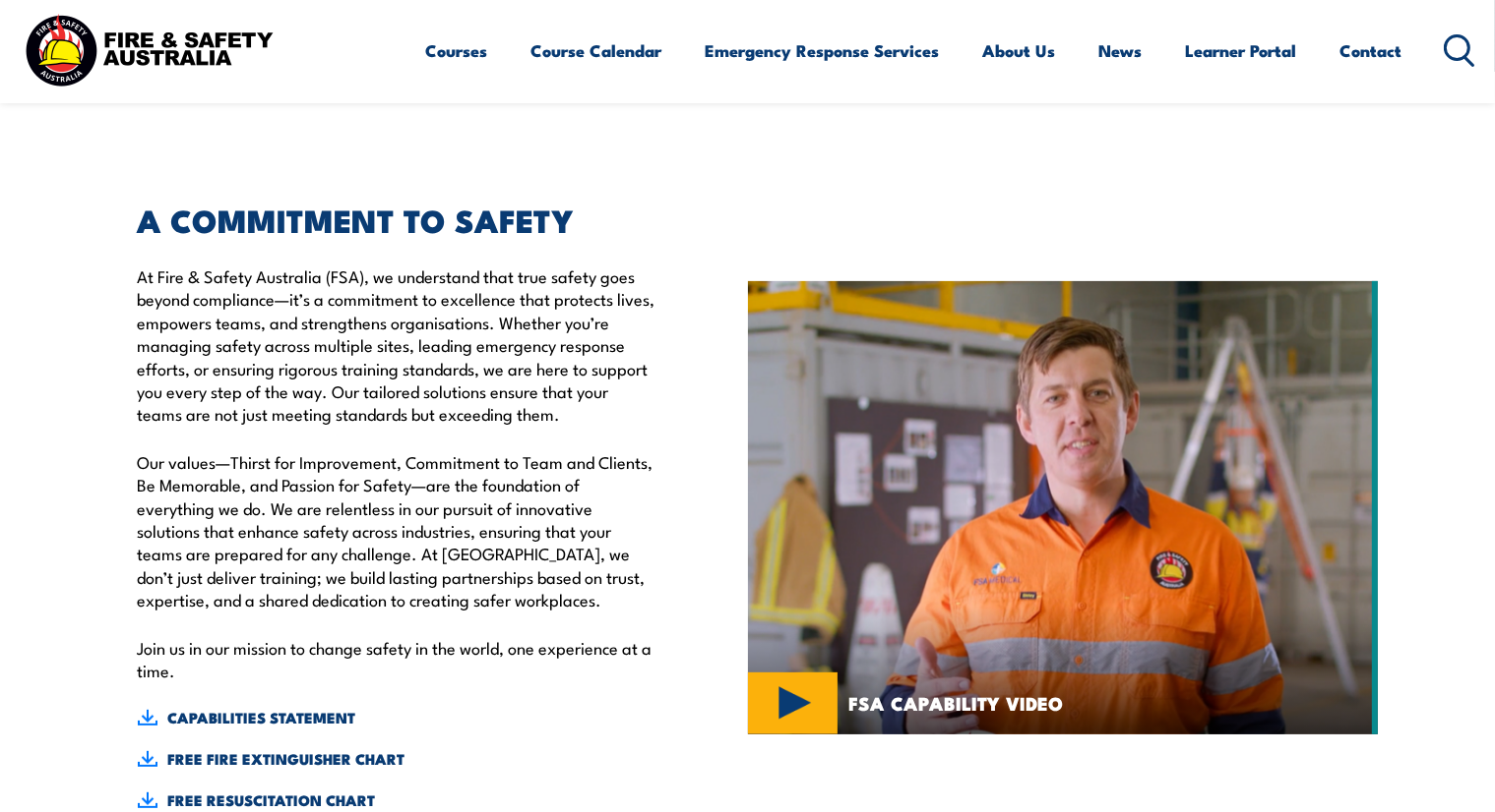
click at [810, 669] on img at bounding box center [1062, 508] width 630 height 453
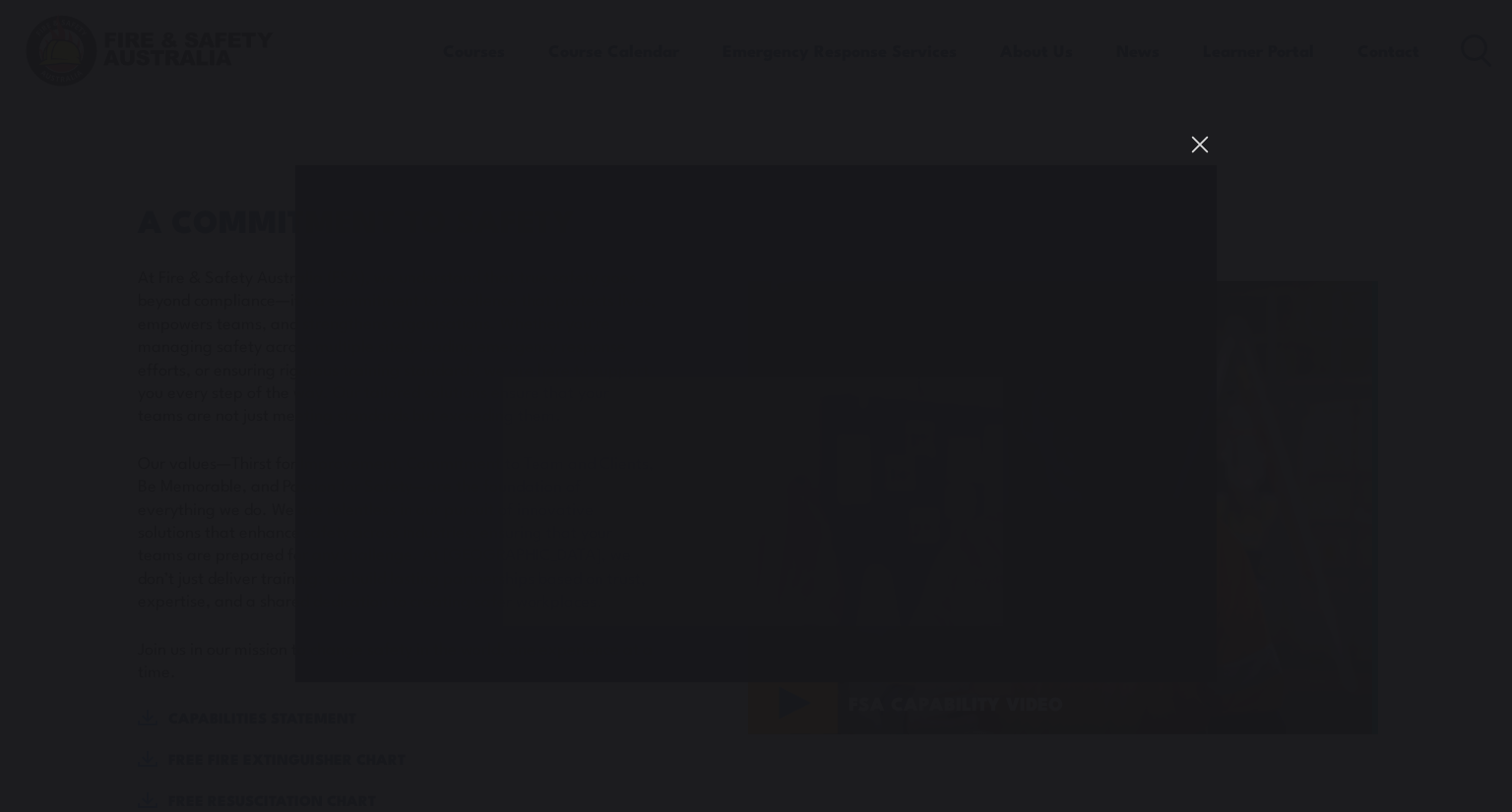
click at [1204, 146] on button "You can close this modal content with the ESC key" at bounding box center [1199, 144] width 33 height 33
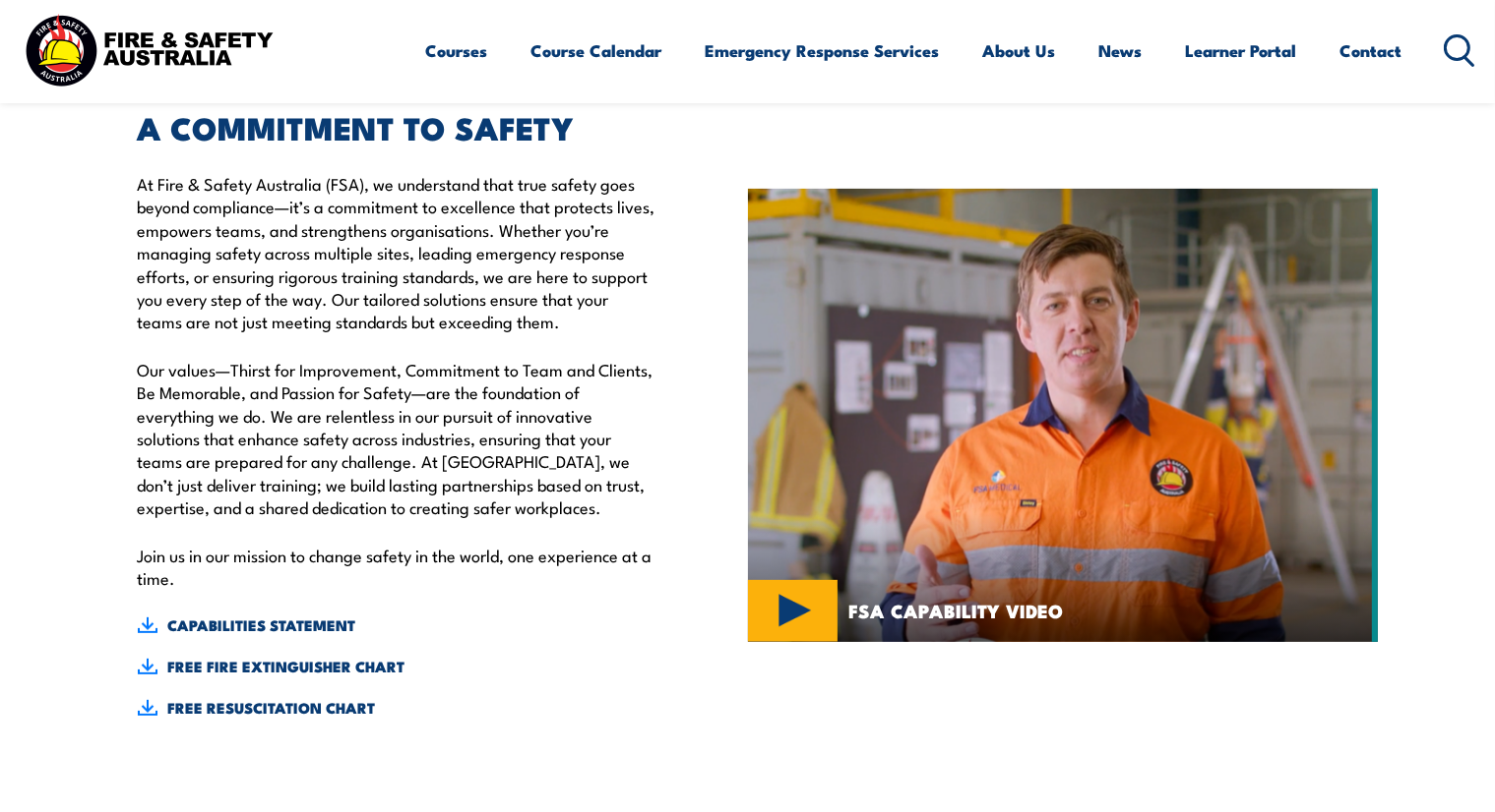
scroll to position [787, 0]
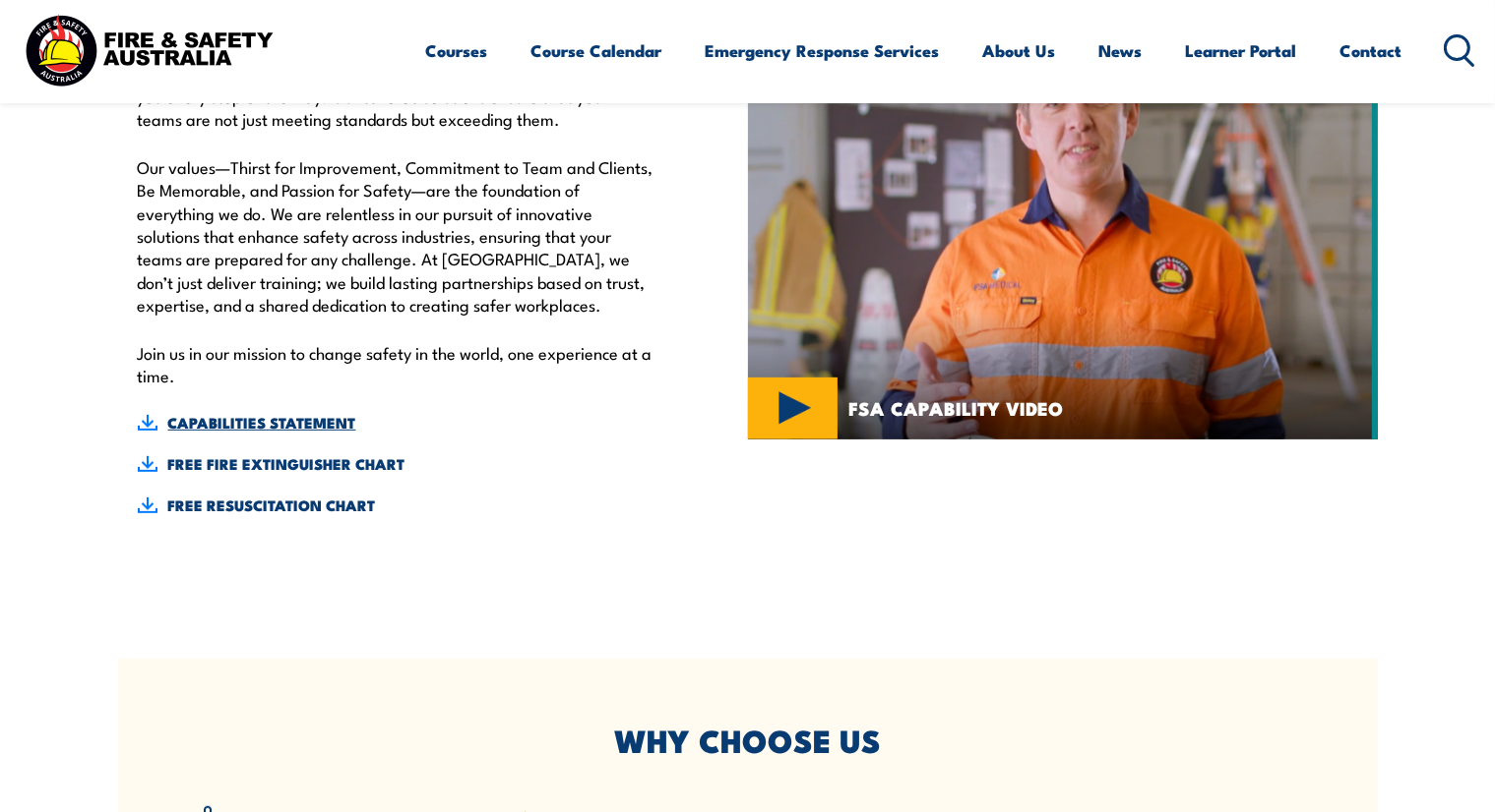
click at [230, 421] on link "CAPABILITIES STATEMENT" at bounding box center [398, 423] width 520 height 22
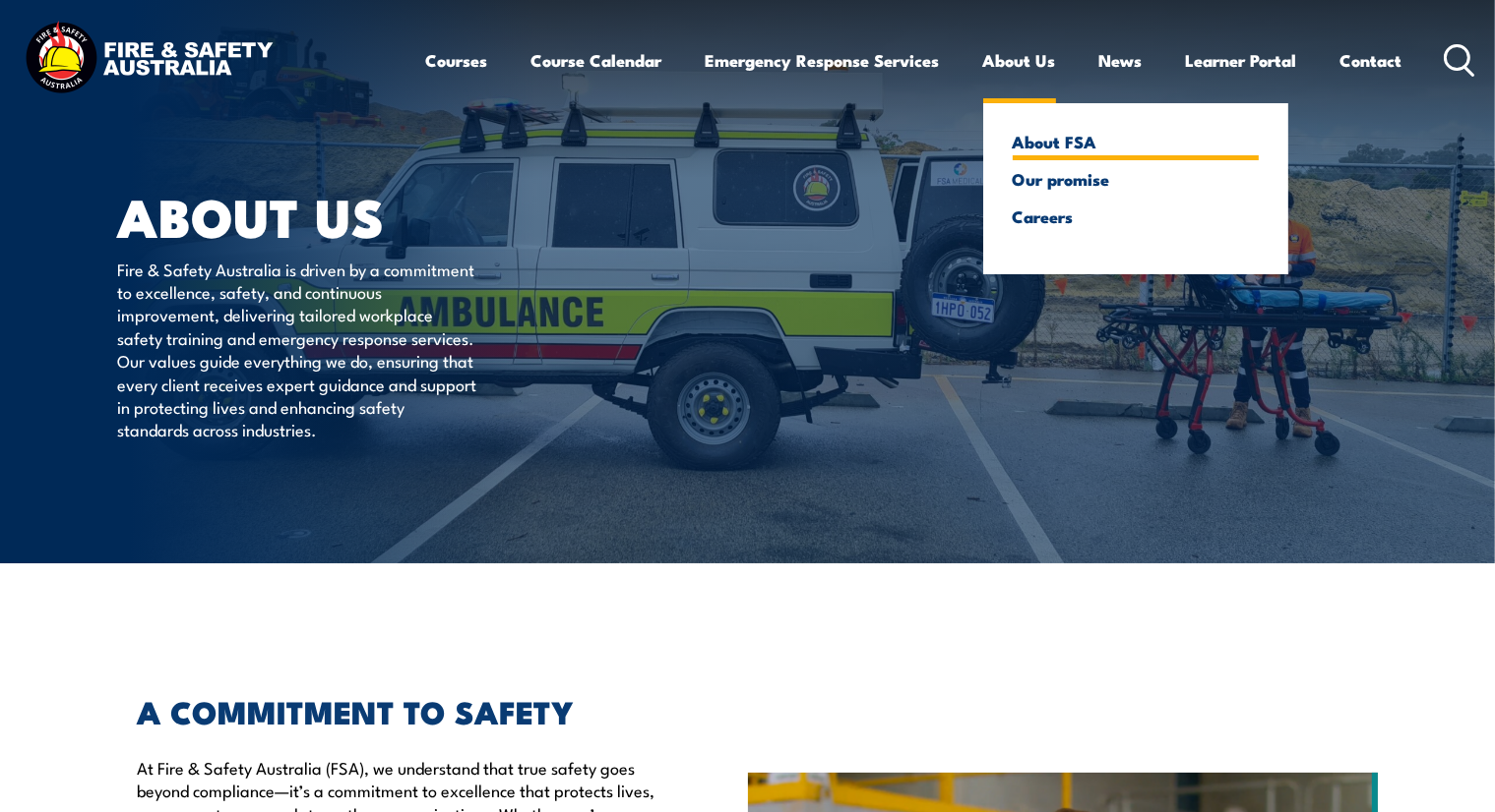
click at [1060, 142] on link "About FSA" at bounding box center [1135, 142] width 246 height 18
click at [1040, 151] on link "About FSA" at bounding box center [1135, 142] width 246 height 18
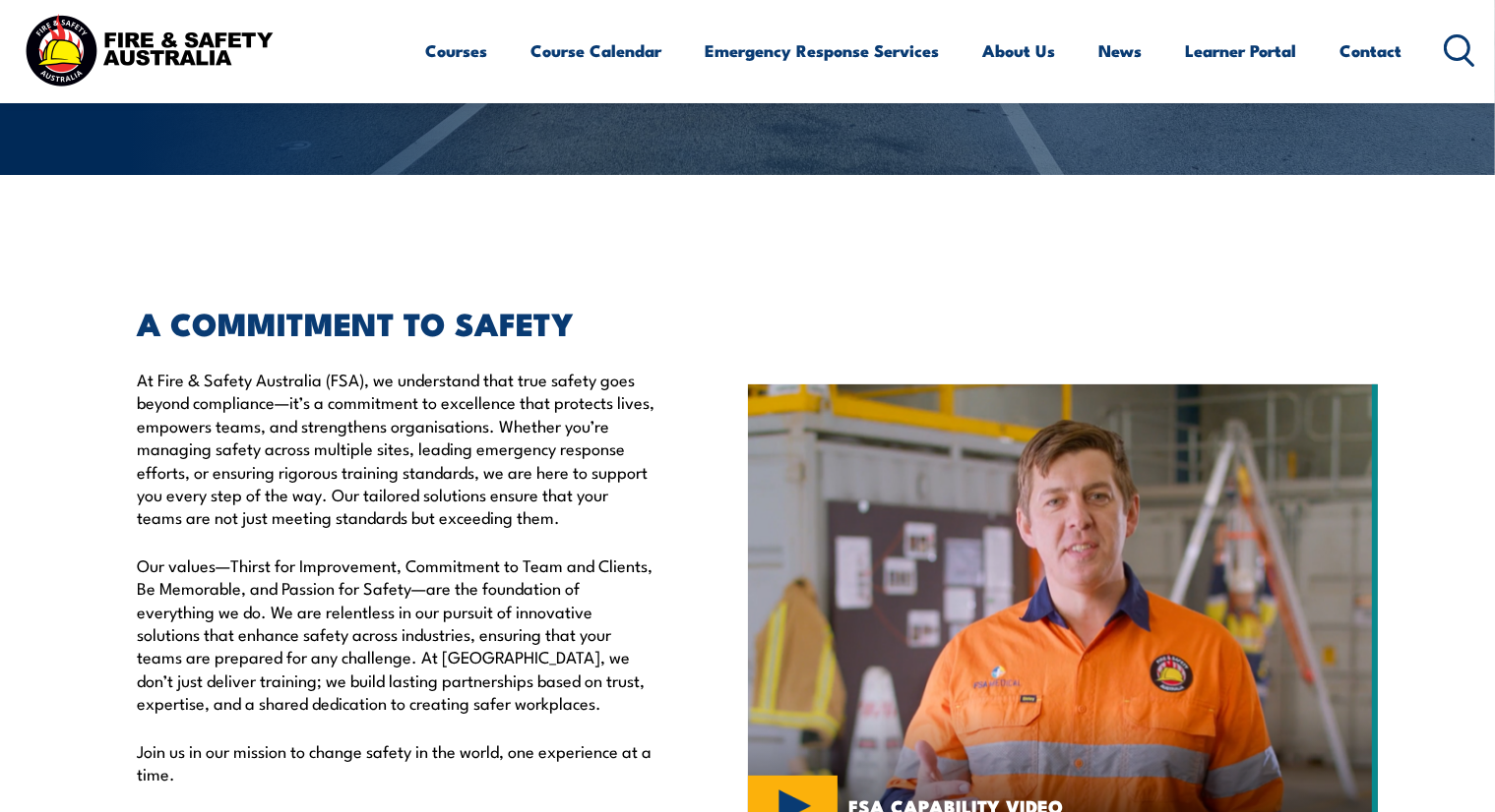
scroll to position [394, 0]
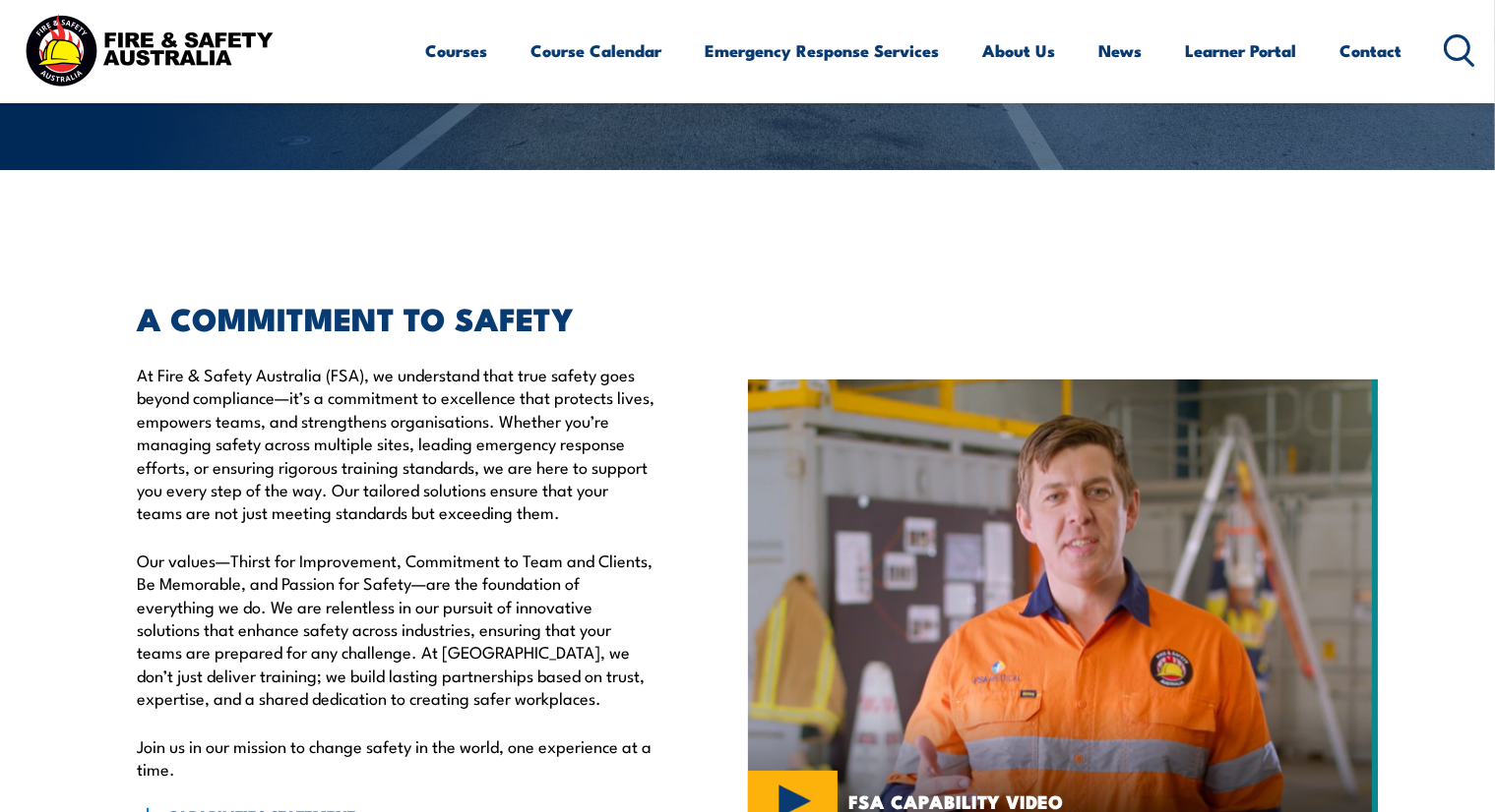
click at [1115, 356] on div "FSA CAPABILITY VIDEO" at bounding box center [1062, 606] width 630 height 704
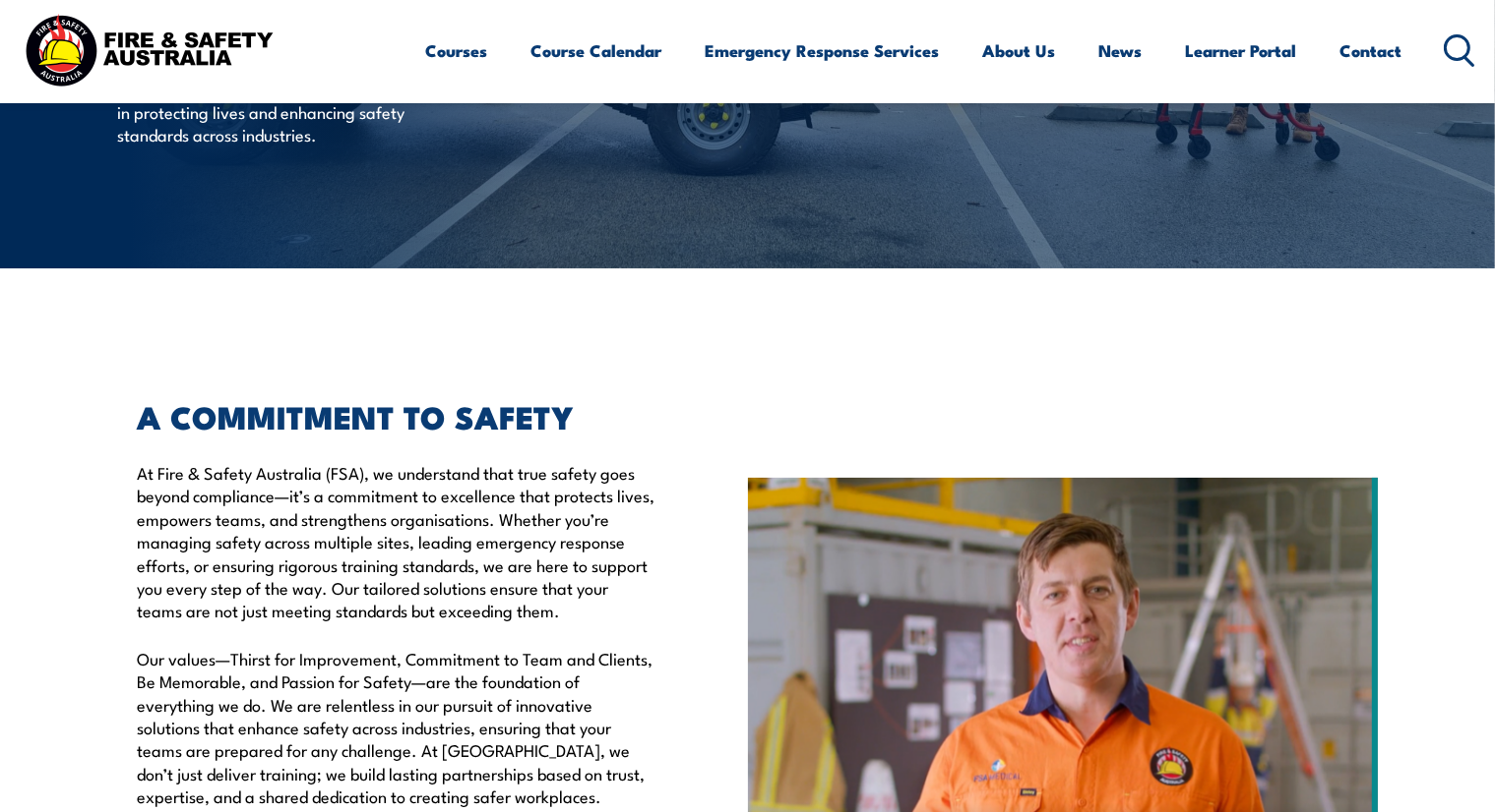
scroll to position [688, 0]
